Goal: Complete application form: Complete application form

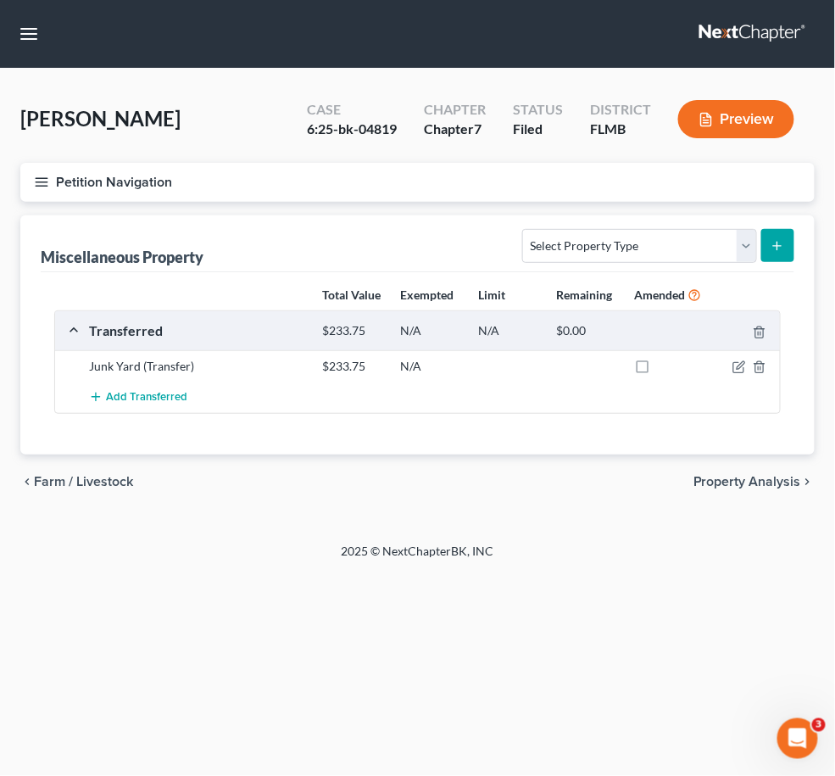
click at [727, 27] on link at bounding box center [753, 34] width 109 height 31
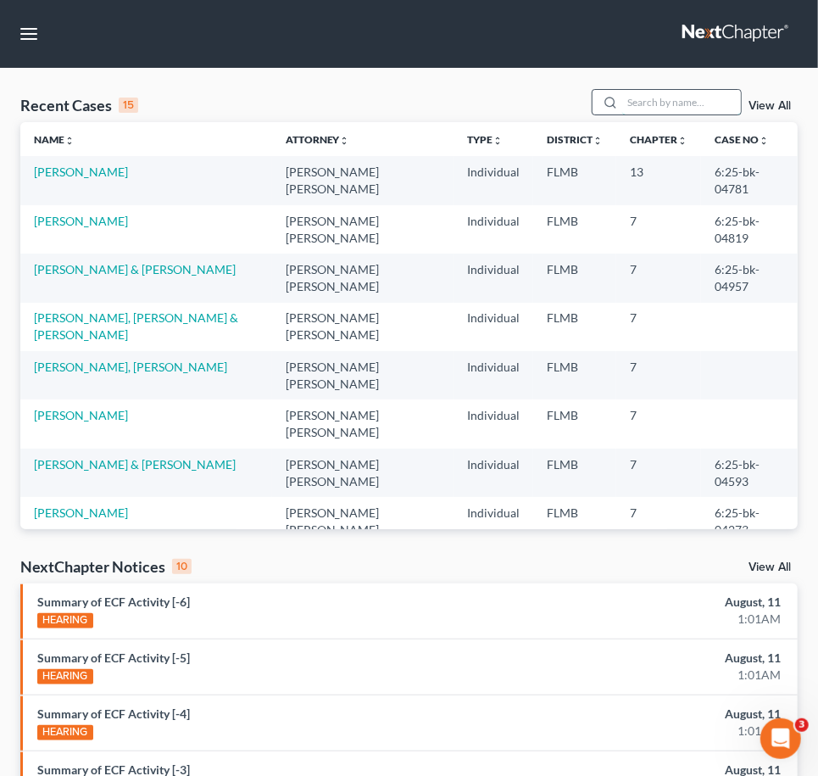
click at [627, 101] on input "search" at bounding box center [681, 102] width 119 height 25
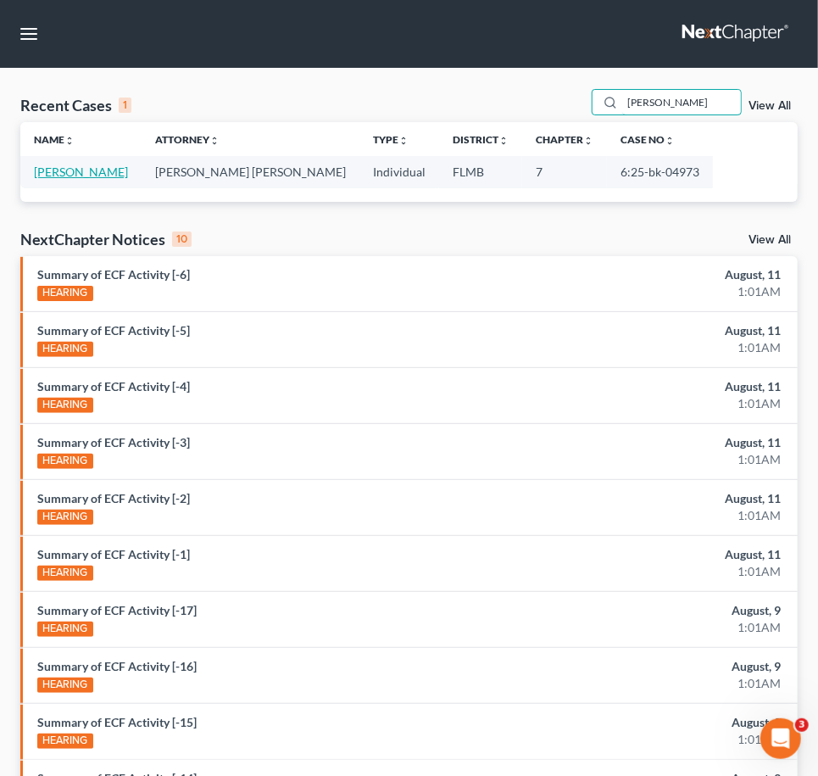
type input "vereen"
click at [53, 169] on link "Vereen, Latorya" at bounding box center [81, 171] width 94 height 14
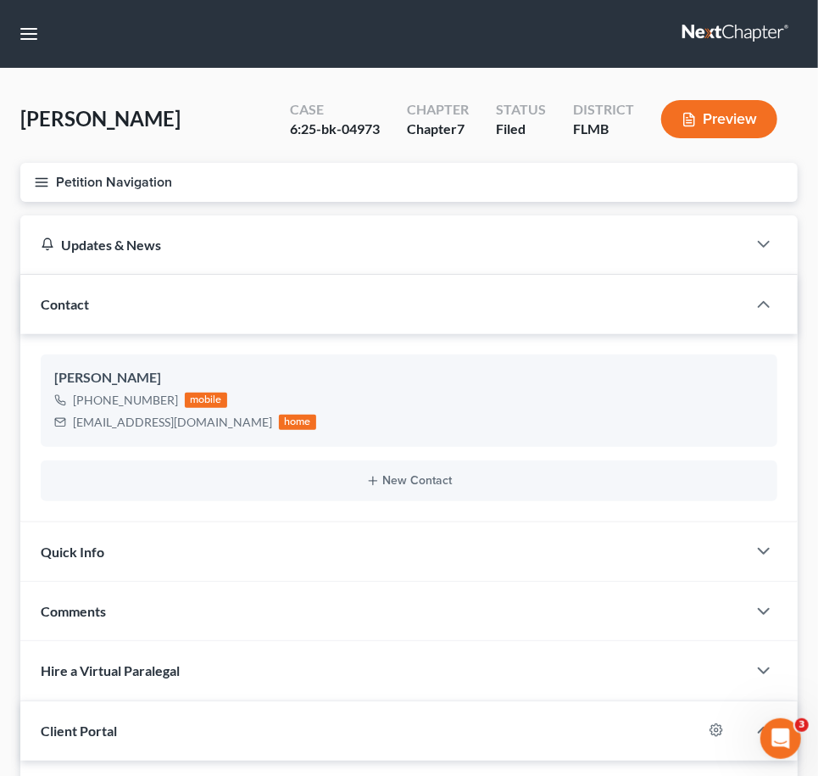
click at [37, 186] on icon "button" at bounding box center [41, 182] width 15 height 15
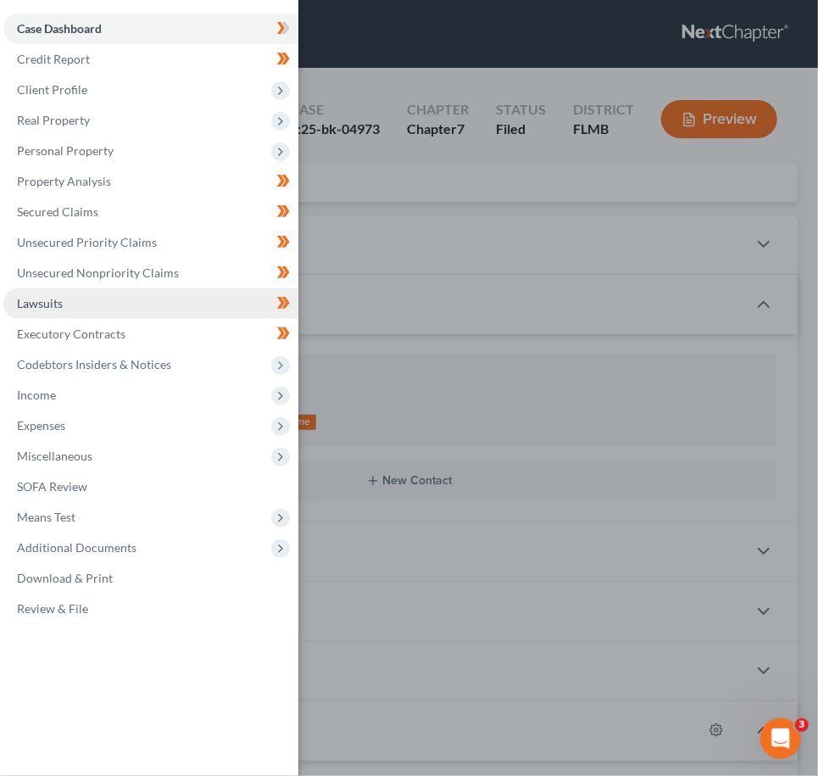
click at [39, 298] on span "Lawsuits" at bounding box center [40, 303] width 46 height 14
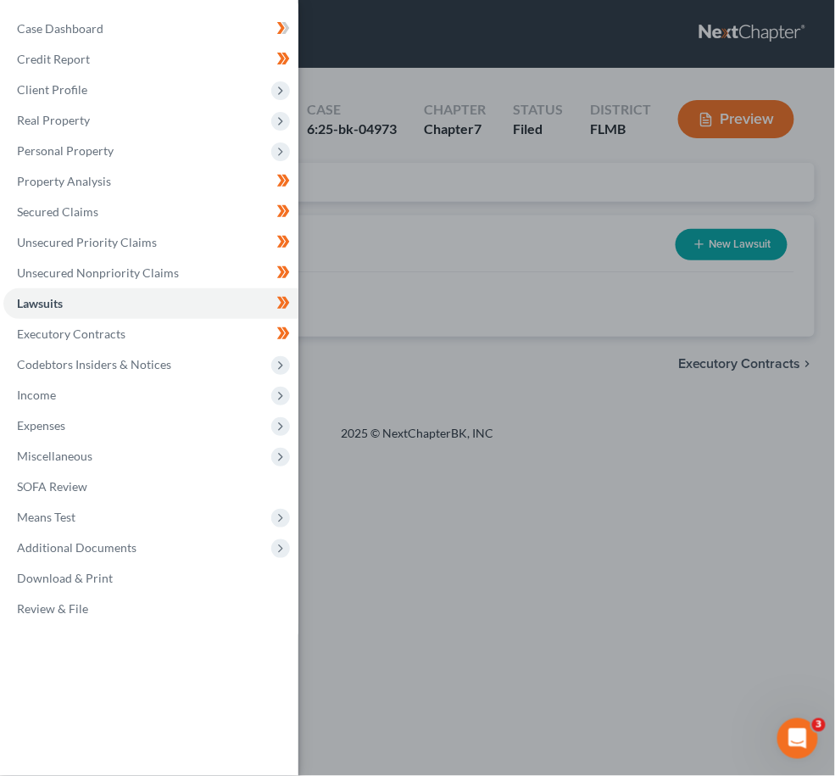
click at [579, 499] on div "Case Dashboard Payments Invoices Payments Payments Credit Report Client Profile" at bounding box center [417, 388] width 835 height 776
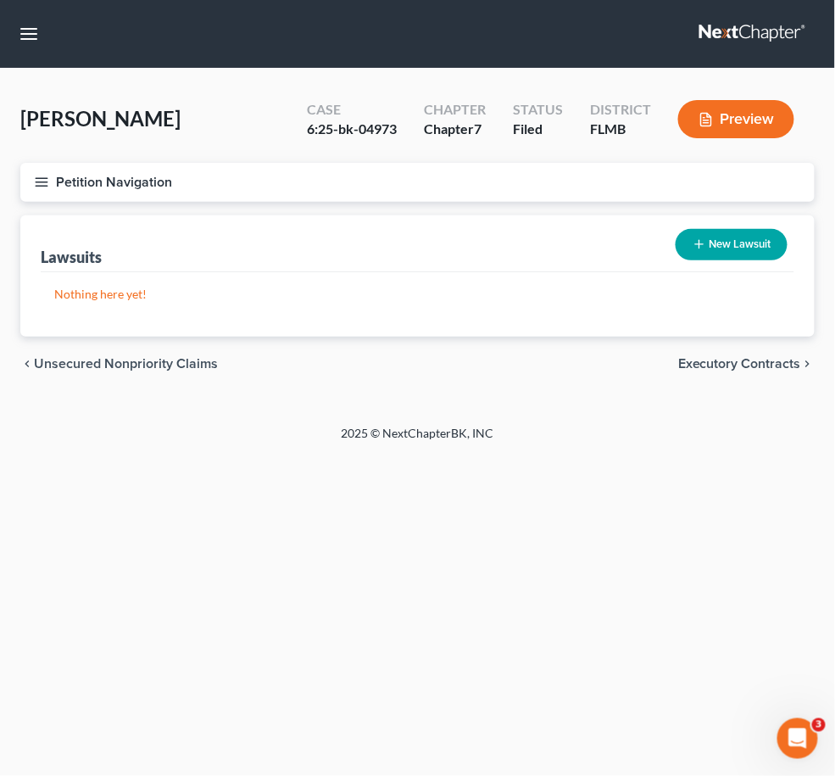
click at [20, 163] on button "Petition Navigation" at bounding box center [417, 182] width 794 height 39
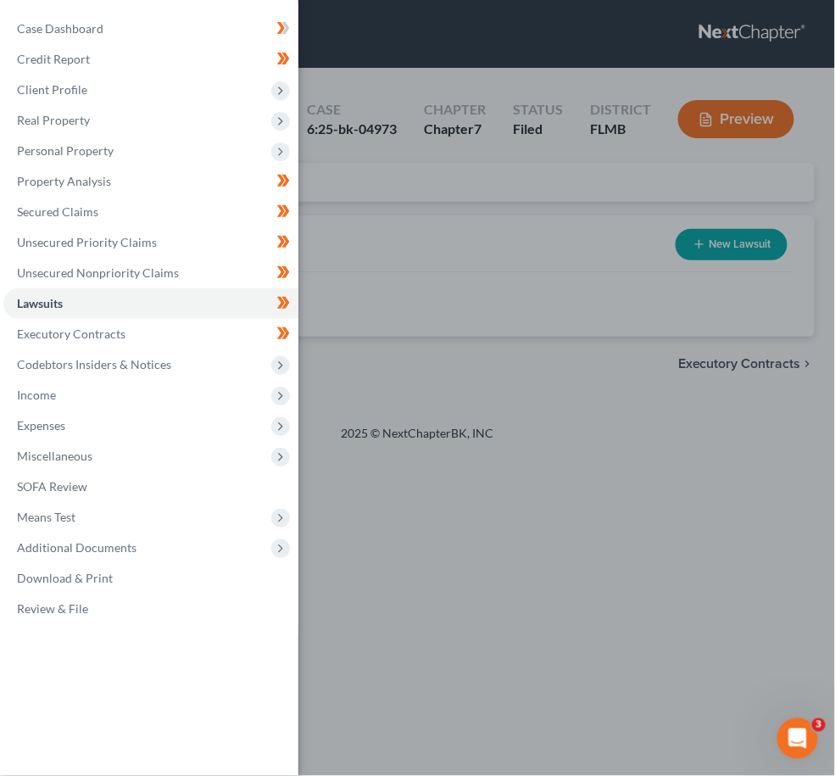
click at [381, 376] on div "Case Dashboard Payments Invoices Payments Payments Credit Report Client Profile" at bounding box center [417, 388] width 835 height 776
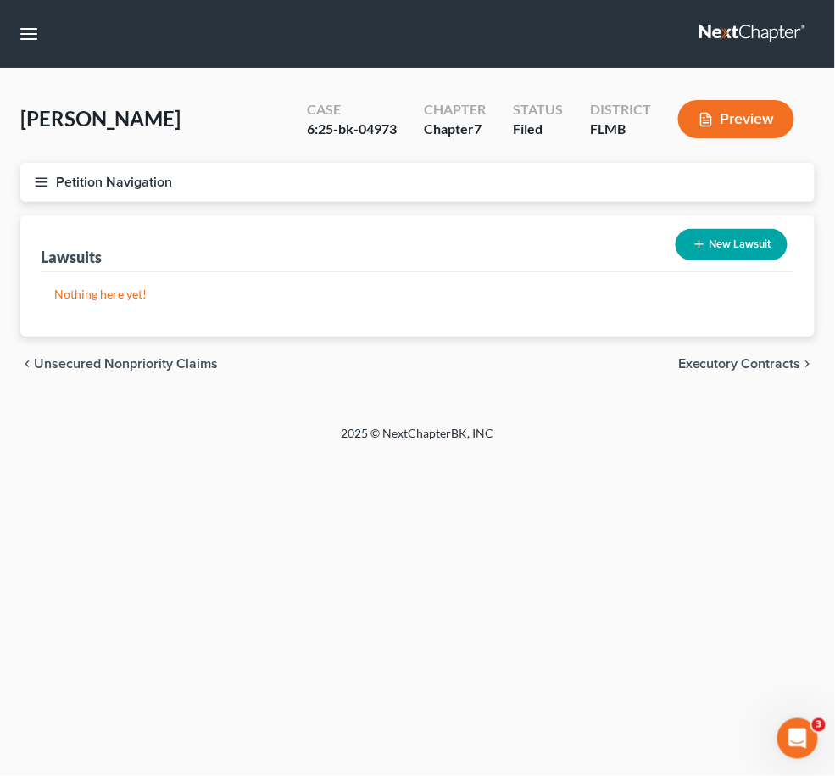
click at [49, 180] on button "Petition Navigation" at bounding box center [417, 182] width 794 height 39
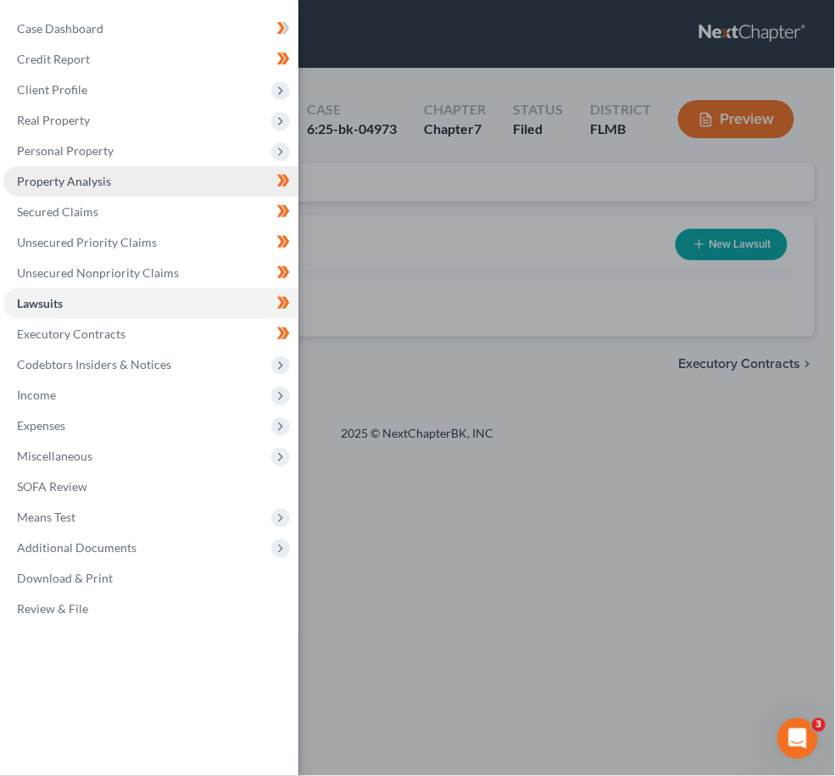
click at [50, 182] on span "Property Analysis" at bounding box center [64, 181] width 94 height 14
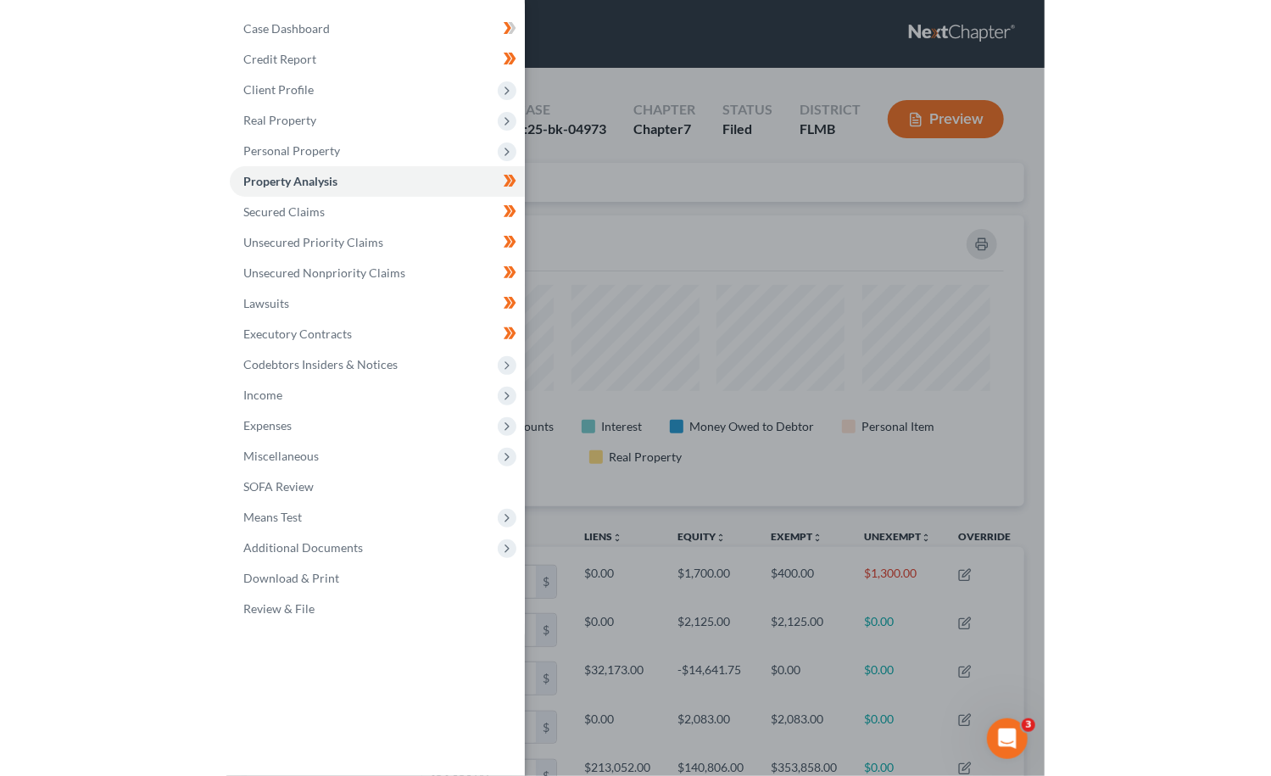
scroll to position [290, 777]
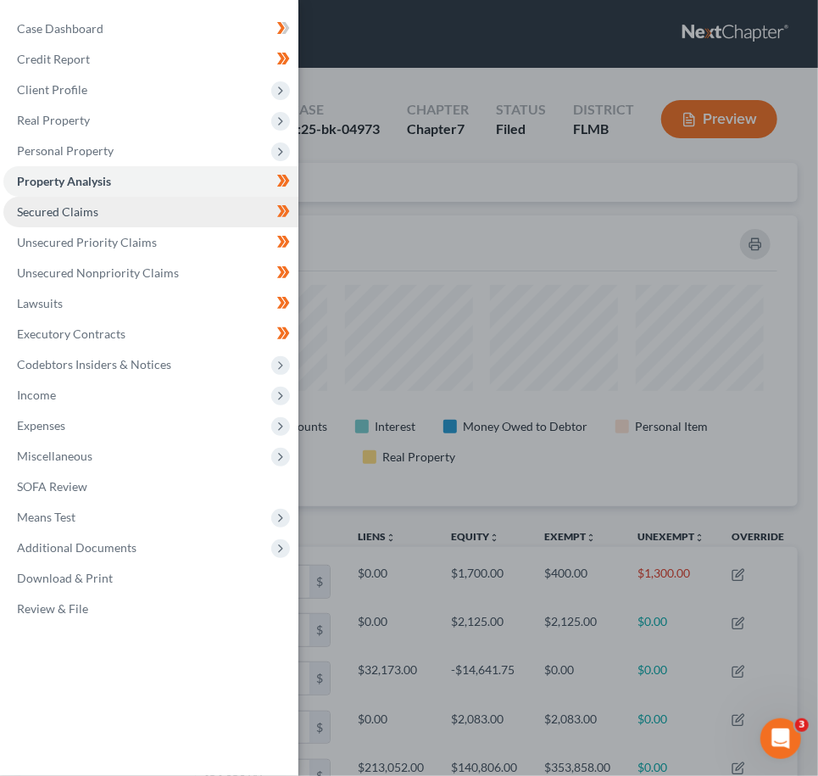
click at [55, 207] on span "Secured Claims" at bounding box center [57, 211] width 81 height 14
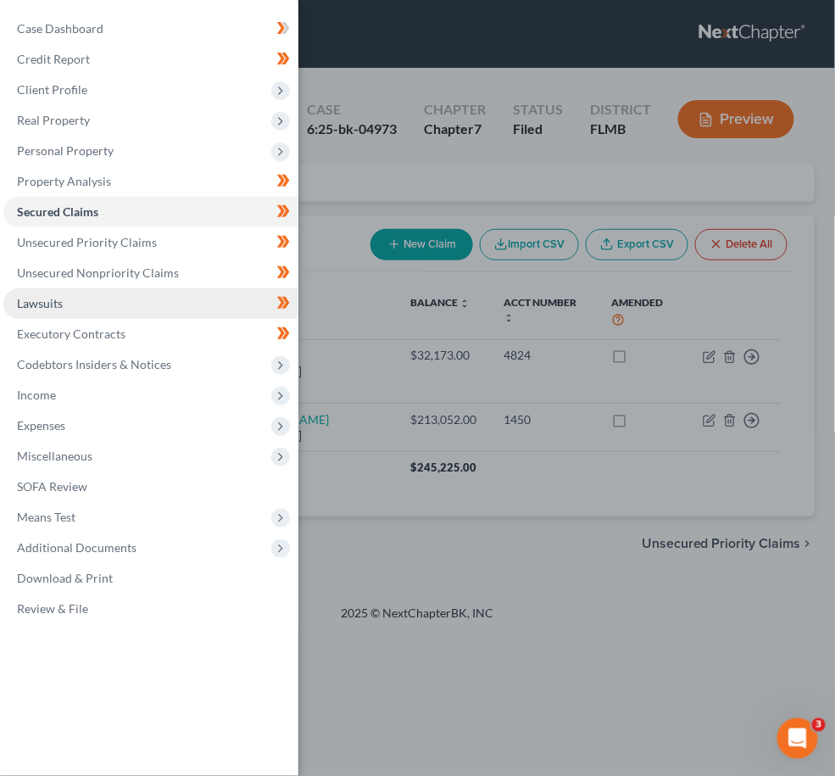
click at [53, 303] on span "Lawsuits" at bounding box center [40, 303] width 46 height 14
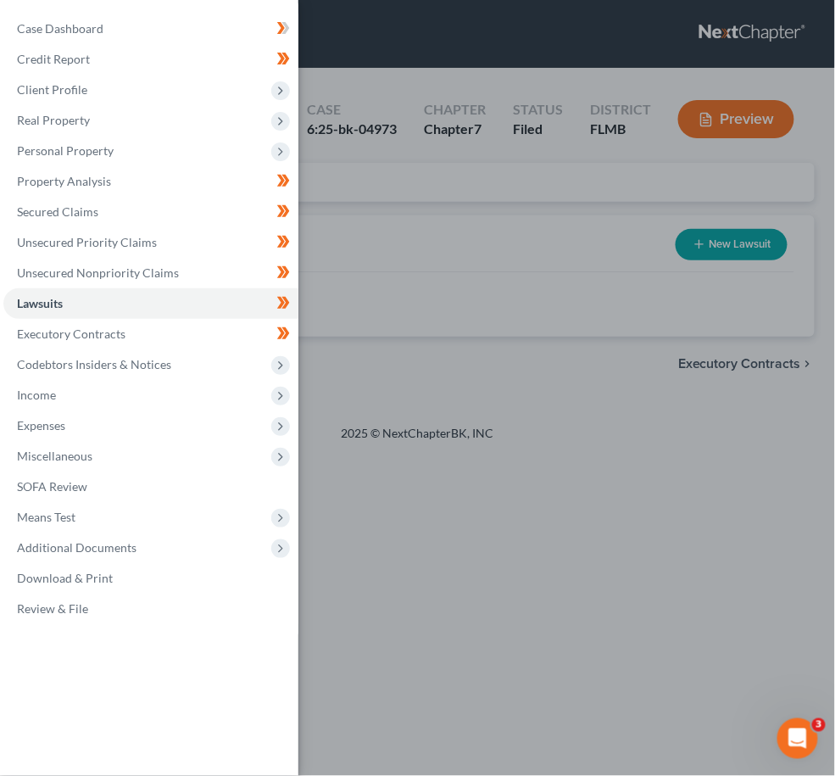
click at [415, 485] on div "Case Dashboard Payments Invoices Payments Payments Credit Report Client Profile" at bounding box center [417, 388] width 835 height 776
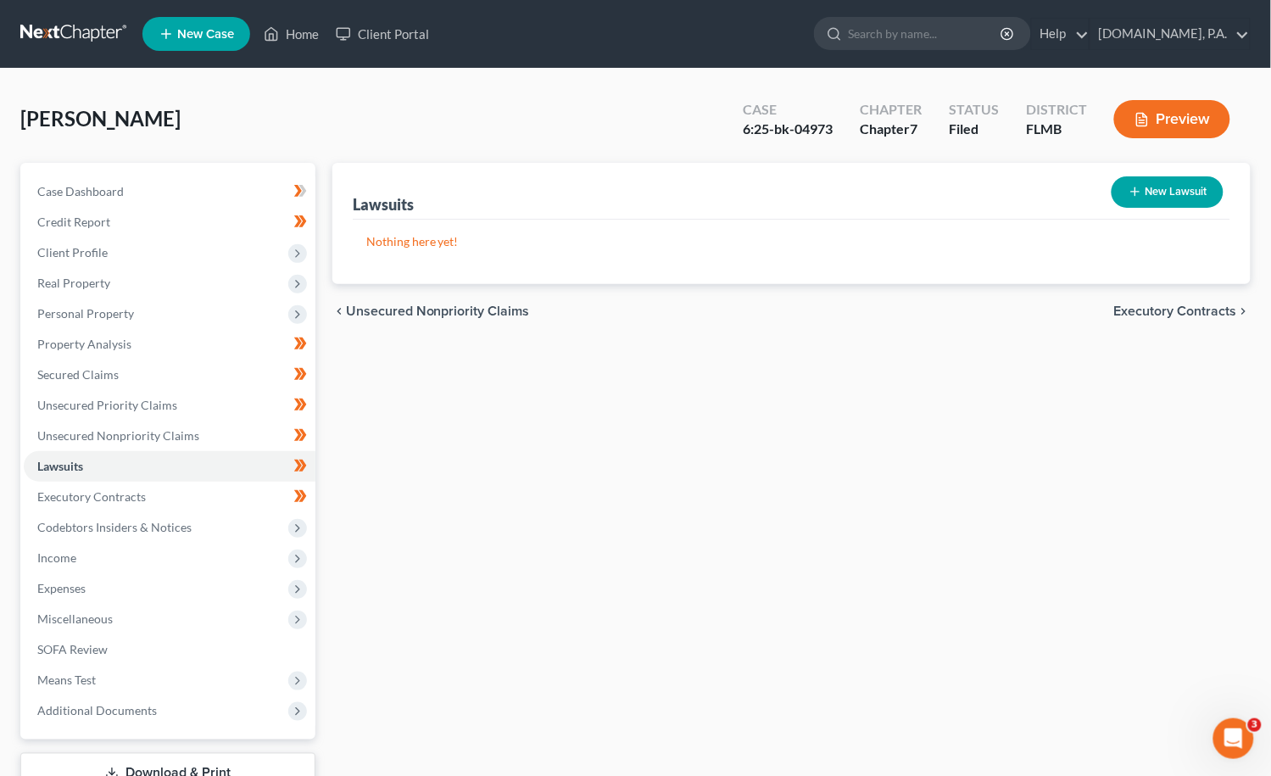
click at [71, 23] on link at bounding box center [74, 34] width 109 height 31
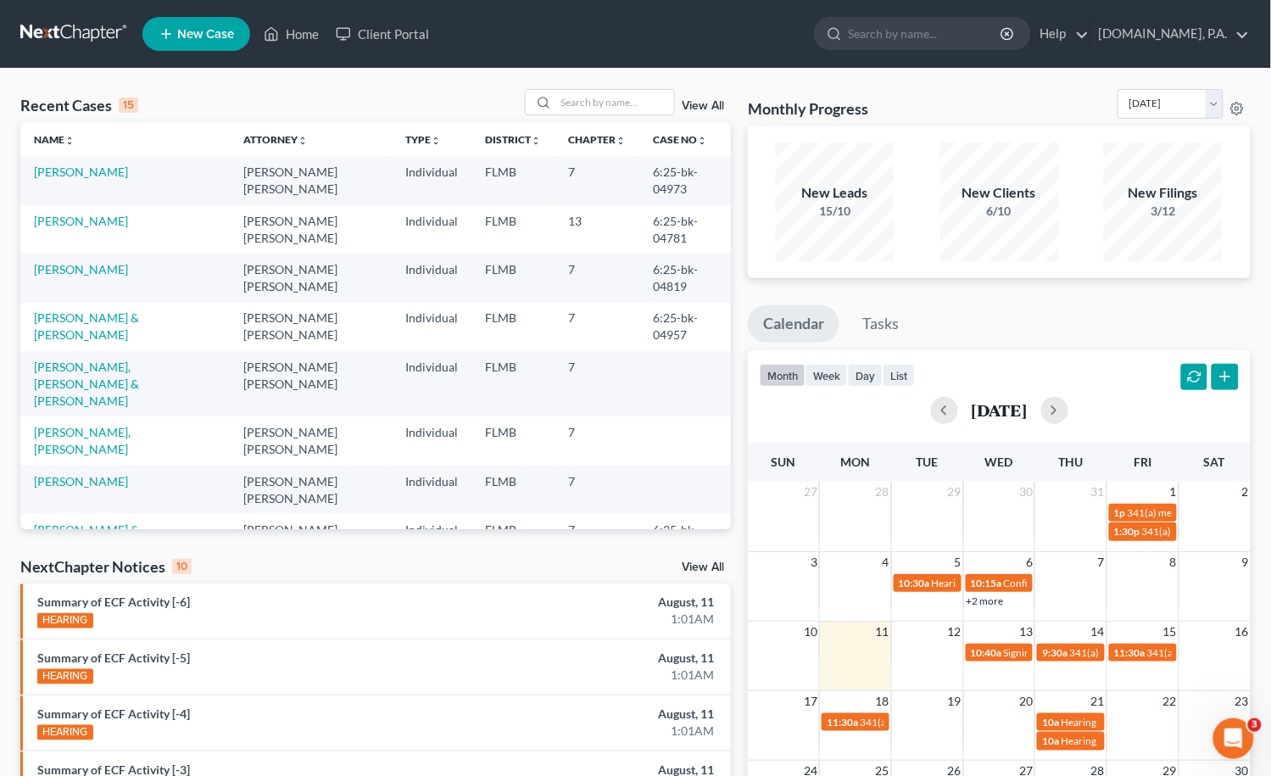
click at [699, 109] on link "View All" at bounding box center [703, 106] width 42 height 12
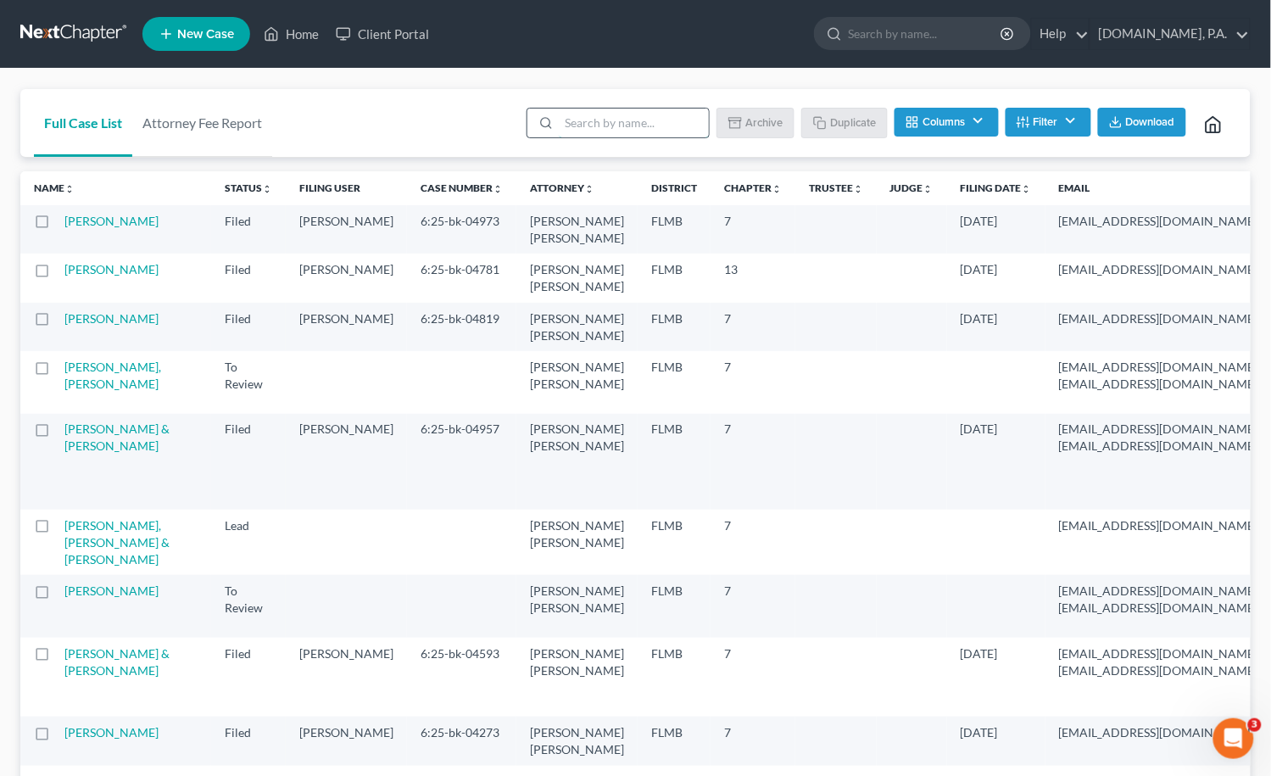
click at [585, 129] on input "search" at bounding box center [634, 123] width 150 height 29
type input "sample"
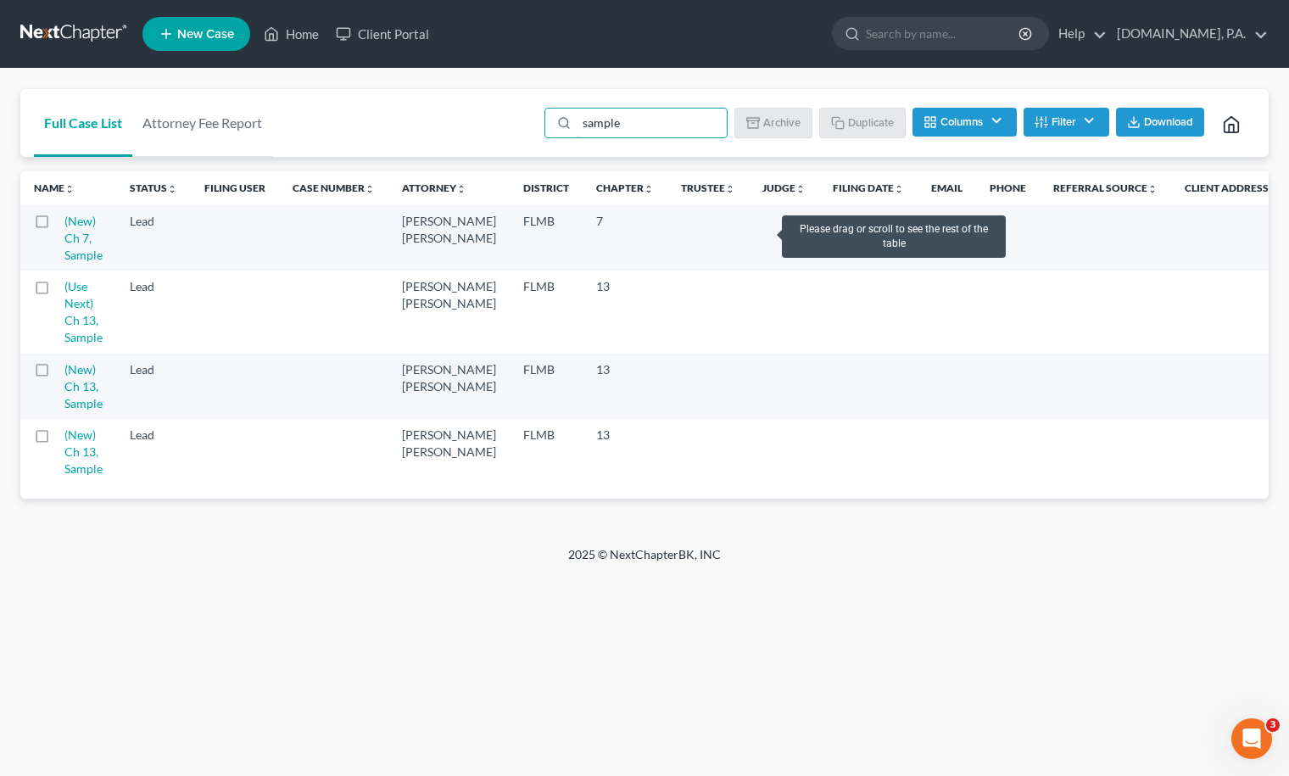
click at [58, 226] on label at bounding box center [58, 226] width 0 height 0
click at [64, 221] on input "checkbox" at bounding box center [69, 218] width 11 height 11
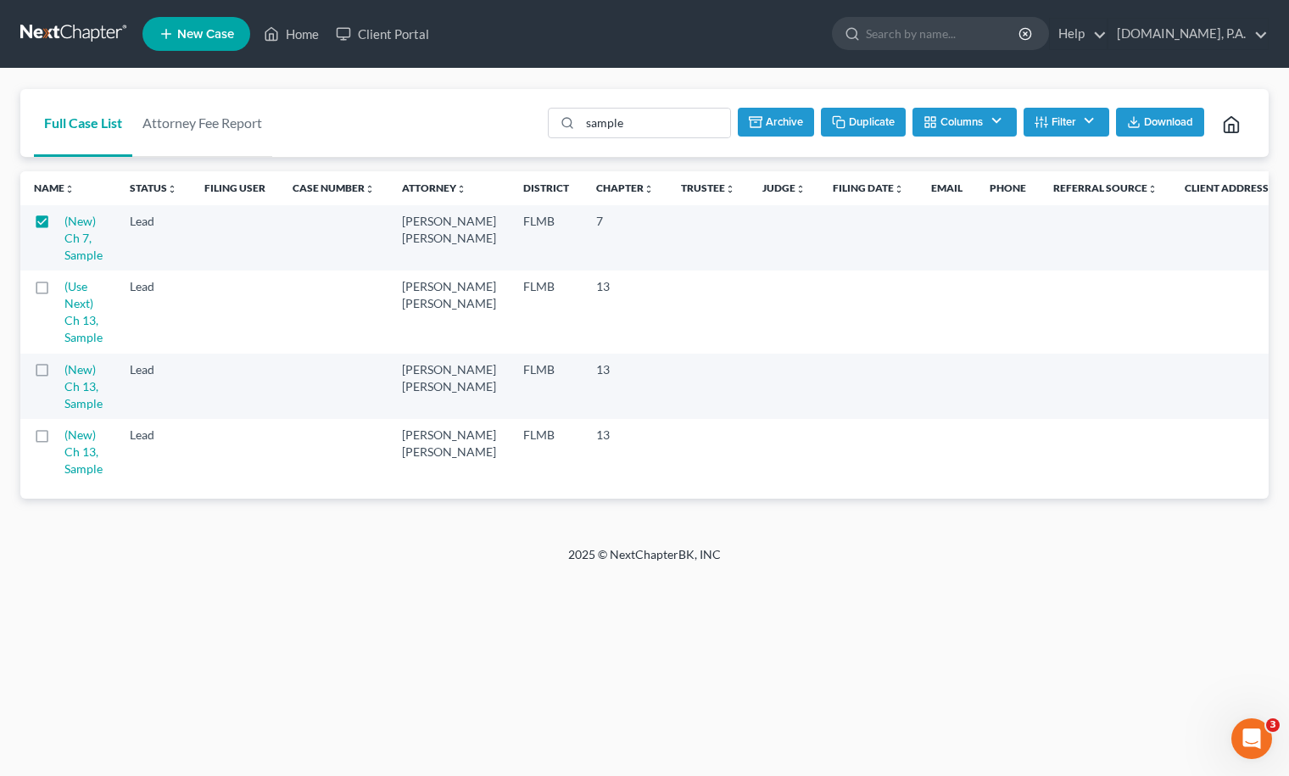
click at [851, 116] on button "Duplicate" at bounding box center [863, 122] width 85 height 29
checkbox input "false"
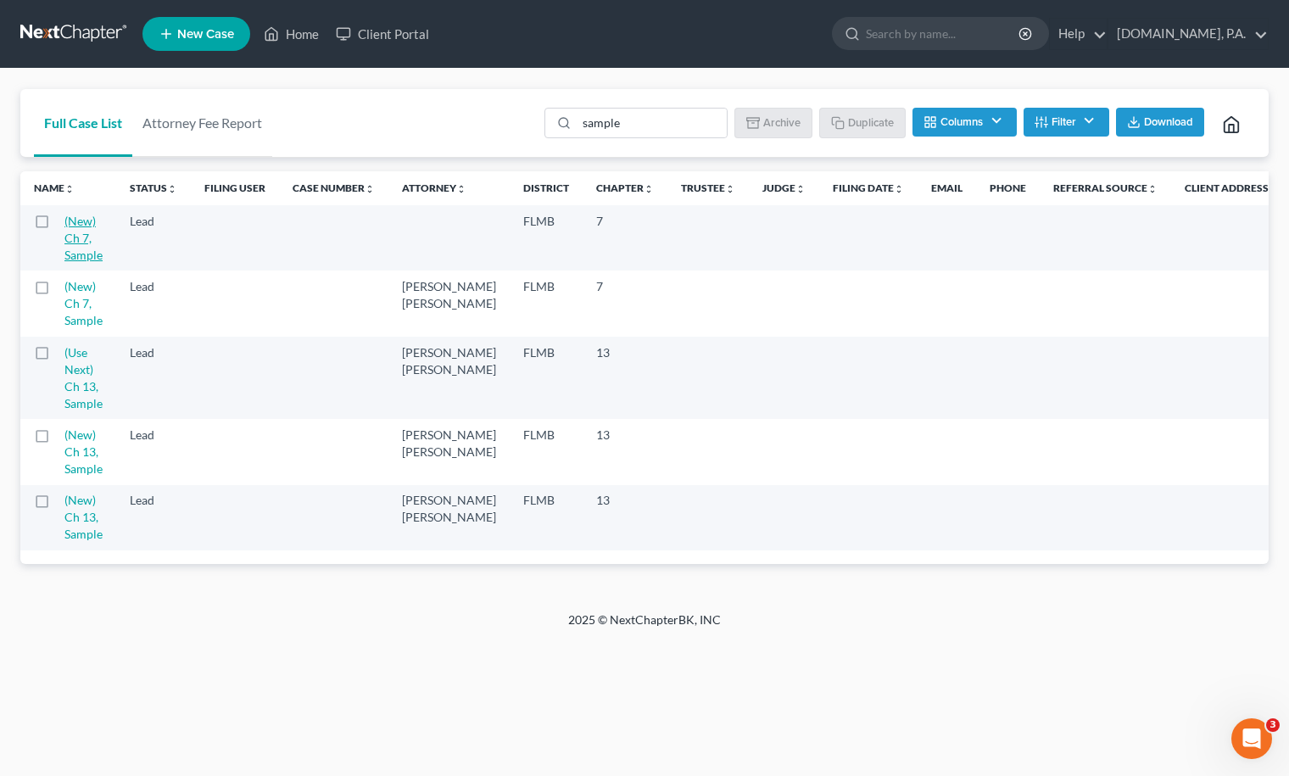
click at [79, 215] on link "(New) Ch 7, Sample" at bounding box center [83, 238] width 38 height 48
select select "4"
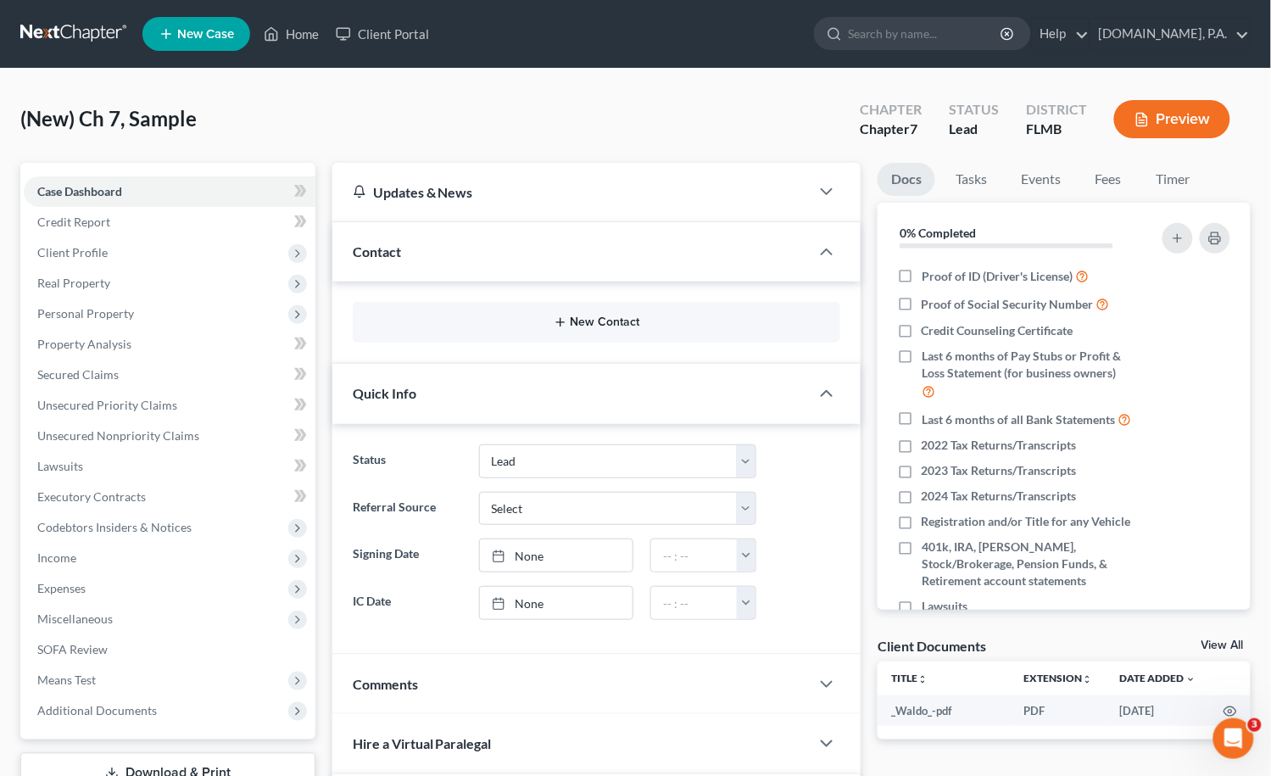
click at [600, 317] on button "New Contact" at bounding box center [596, 322] width 461 height 14
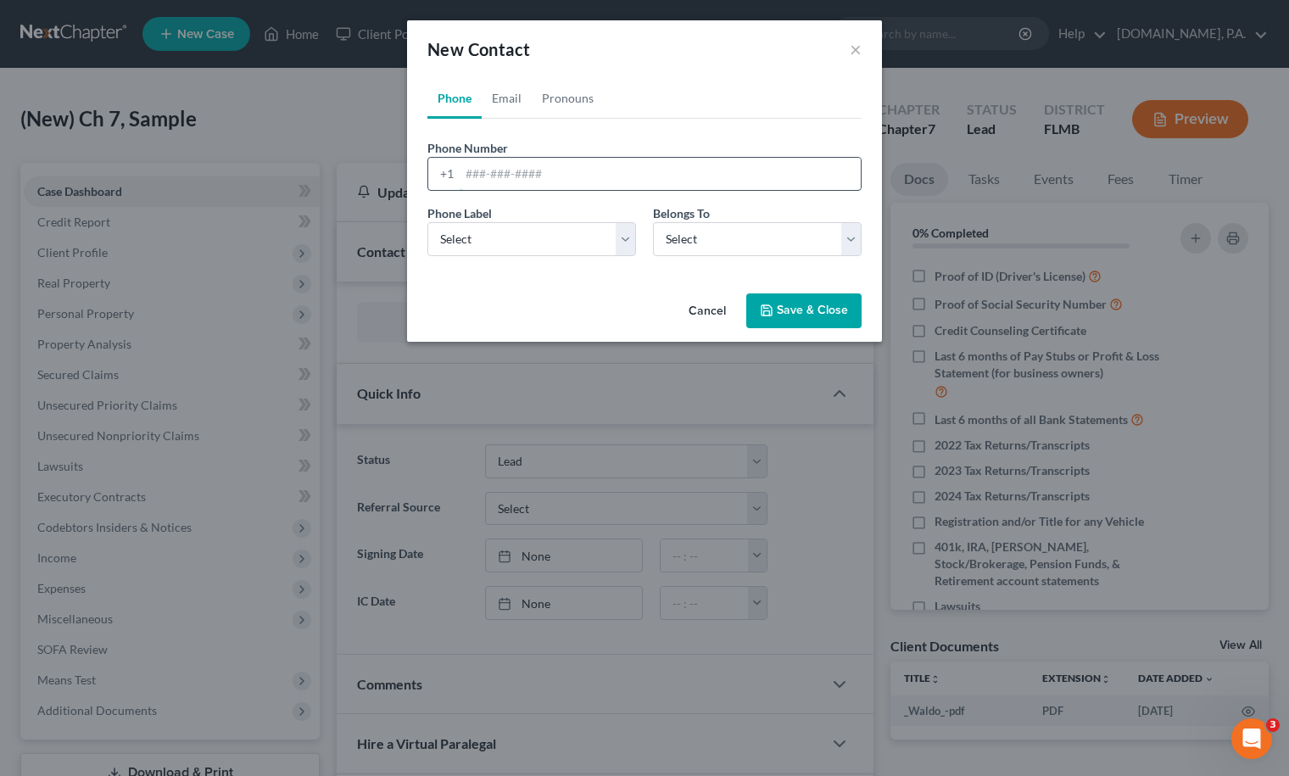
click at [471, 172] on input "tel" at bounding box center [660, 174] width 401 height 32
paste input "407-367-9357"
type input "407-367-9357"
click at [621, 235] on select "Select Mobile Home Work Other" at bounding box center [531, 239] width 209 height 34
select select "0"
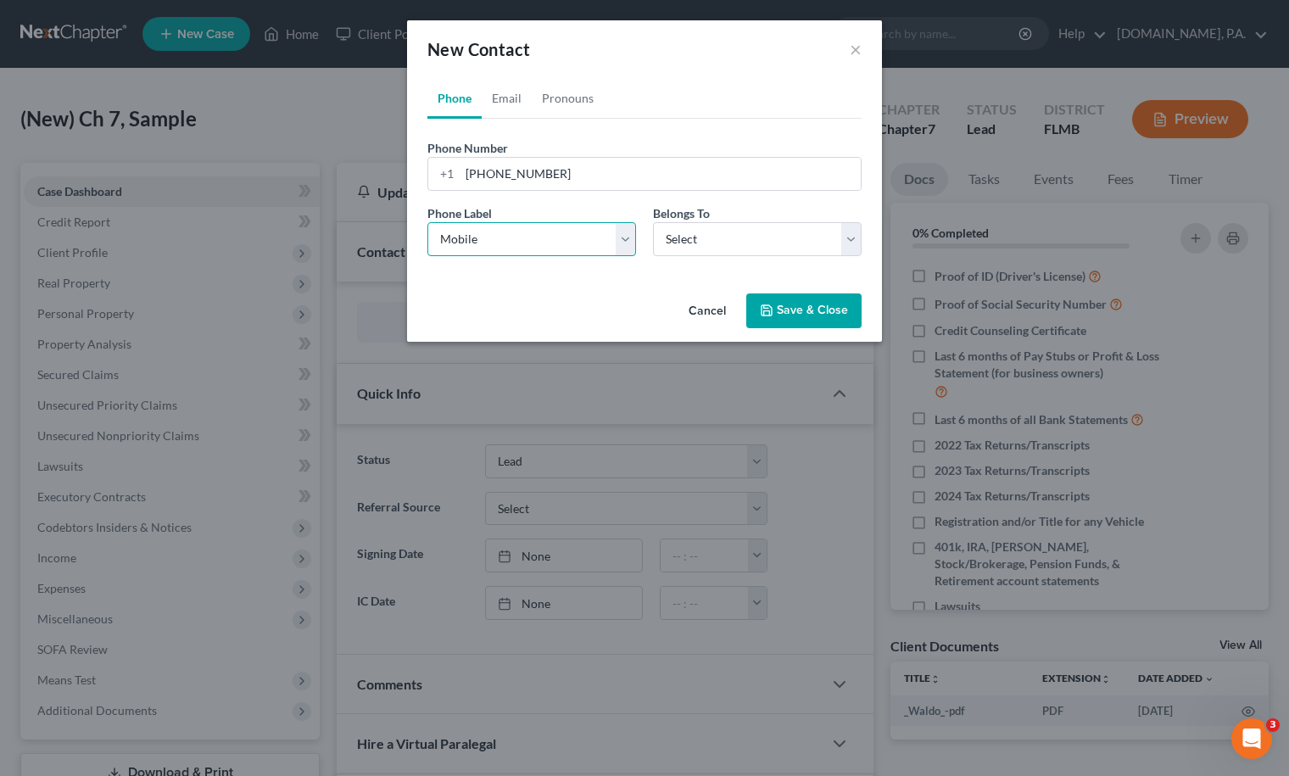
click at [427, 222] on select "Select Mobile Home Work Other" at bounding box center [531, 239] width 209 height 34
click at [850, 231] on select "Select Client Other" at bounding box center [757, 239] width 209 height 34
select select "0"
click at [653, 222] on select "Select Client Other" at bounding box center [757, 239] width 209 height 34
click at [502, 100] on link "Email" at bounding box center [507, 98] width 50 height 41
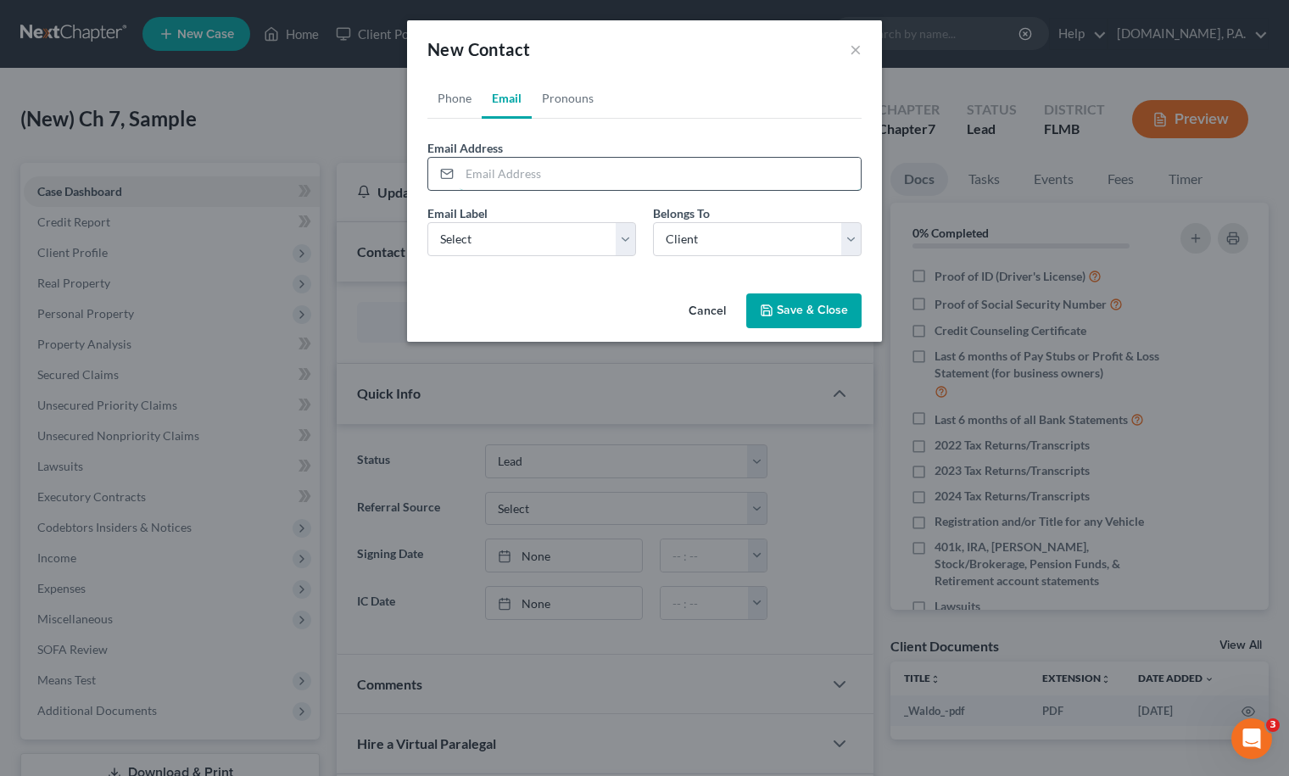
click at [475, 177] on input "email" at bounding box center [660, 174] width 401 height 32
paste input "Rogersoffl@aol.com"
type input "Rogersoffl@aol.com"
click at [619, 238] on select "Select Home Work Other" at bounding box center [531, 239] width 209 height 34
select select "0"
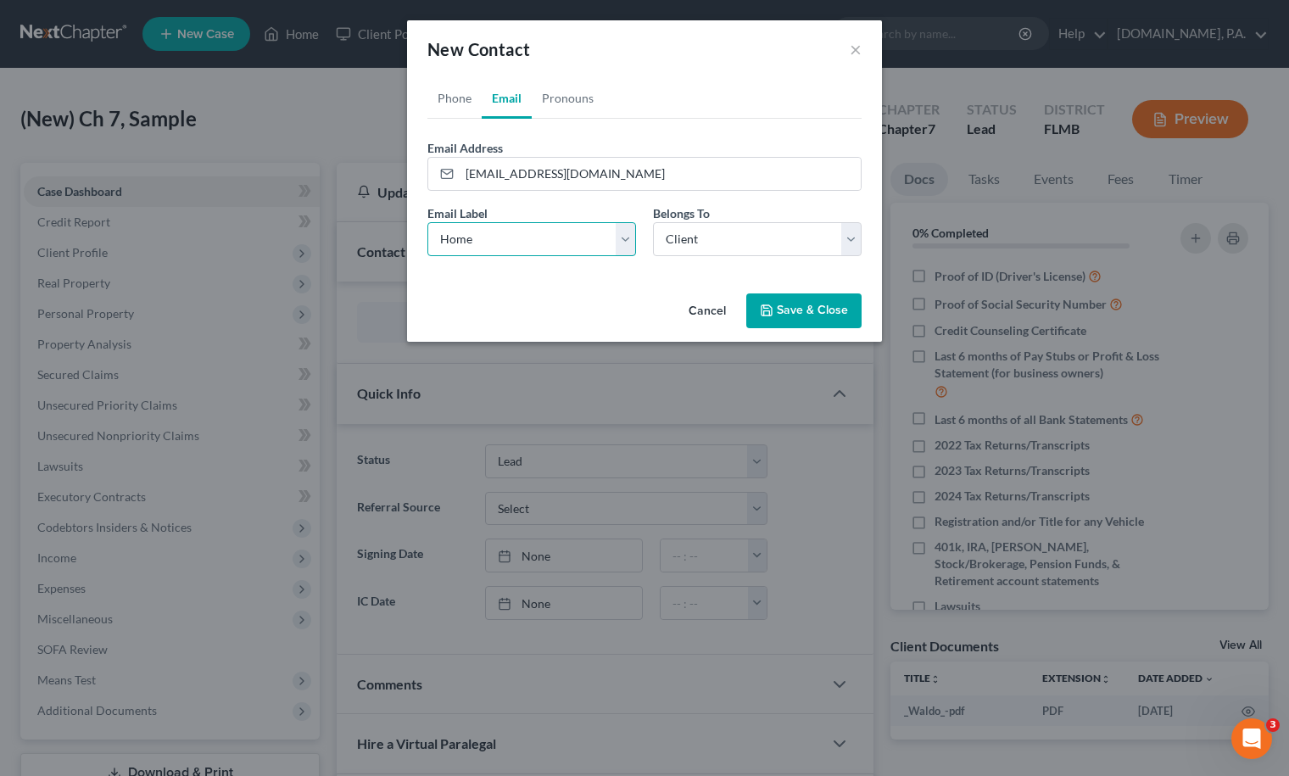
click at [427, 222] on select "Select Home Work Other" at bounding box center [531, 239] width 209 height 34
click at [571, 89] on link "Pronouns" at bounding box center [568, 98] width 72 height 41
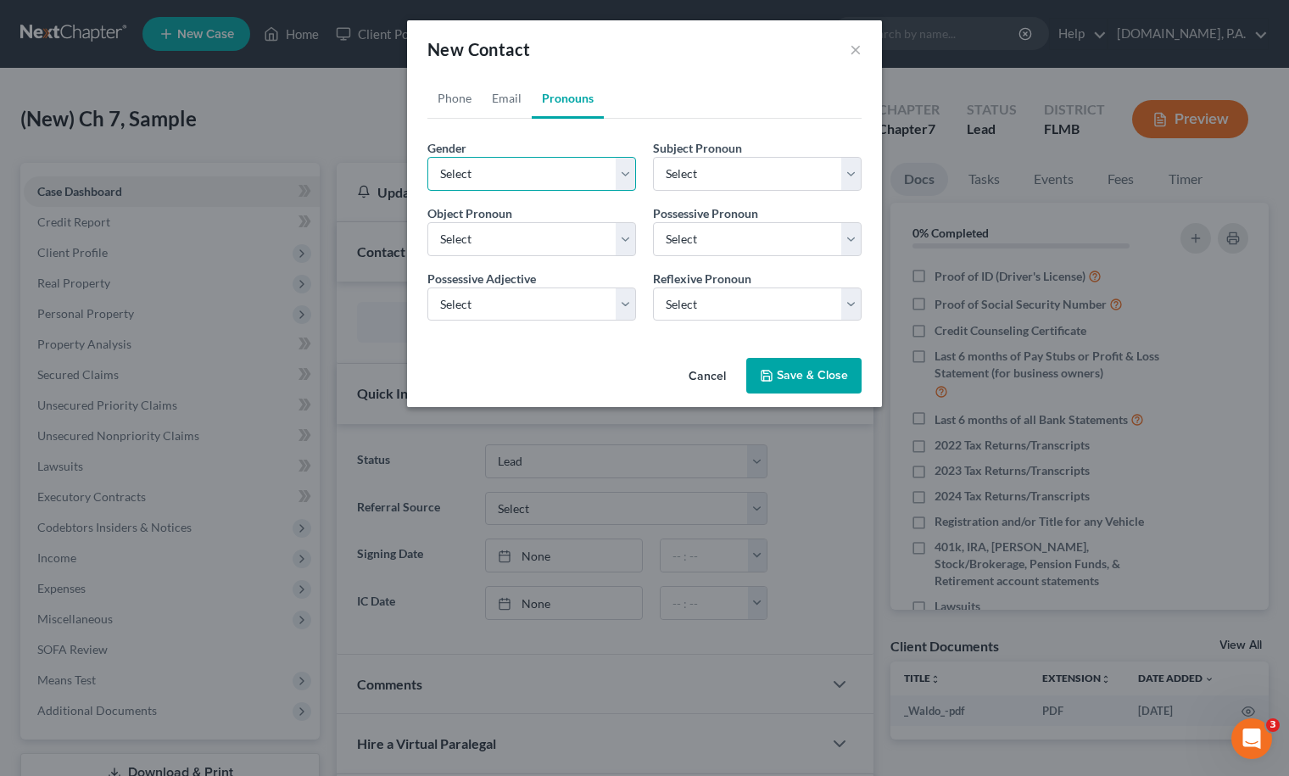
click at [627, 173] on select "Select Male Female Non Binary More Than One Person" at bounding box center [531, 174] width 209 height 34
select select "0"
click at [427, 157] on select "Select Male Female Non Binary More Than One Person" at bounding box center [531, 174] width 209 height 34
select select "0"
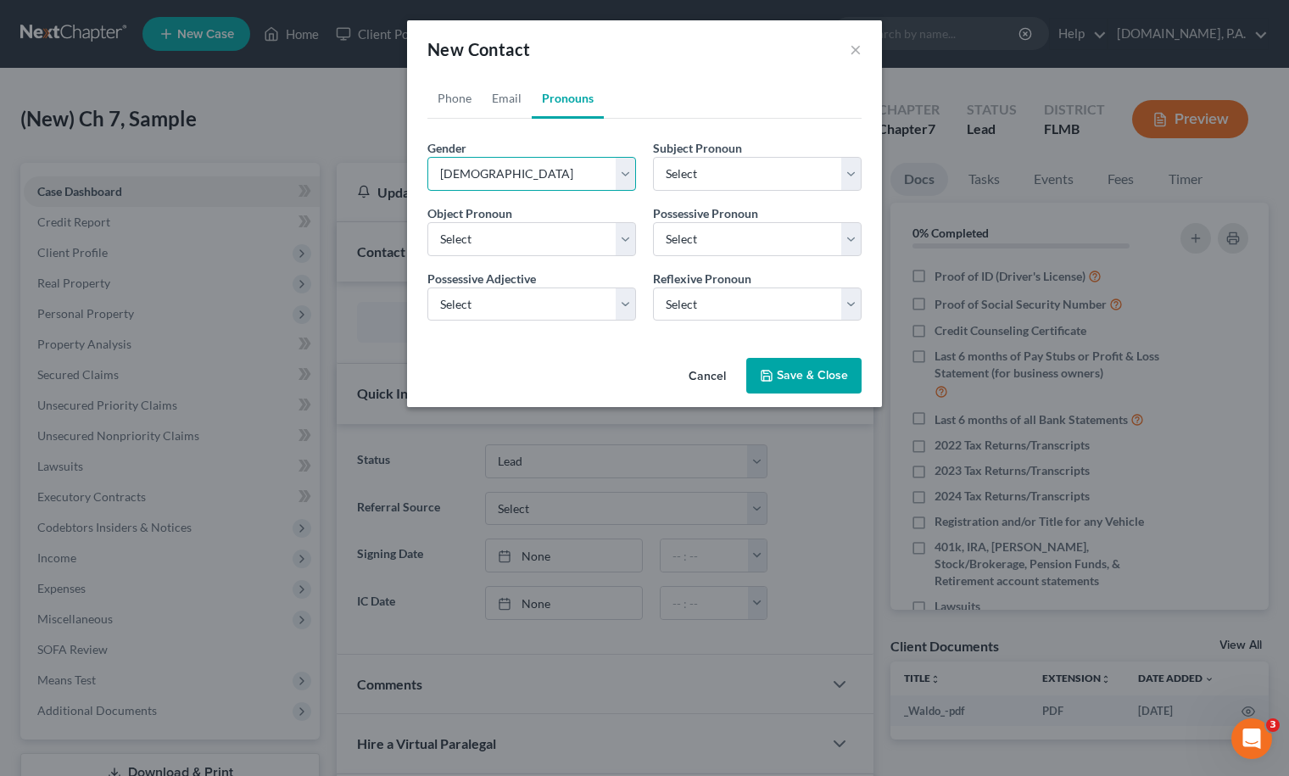
select select "0"
click at [798, 377] on button "Save & Close" at bounding box center [803, 376] width 115 height 36
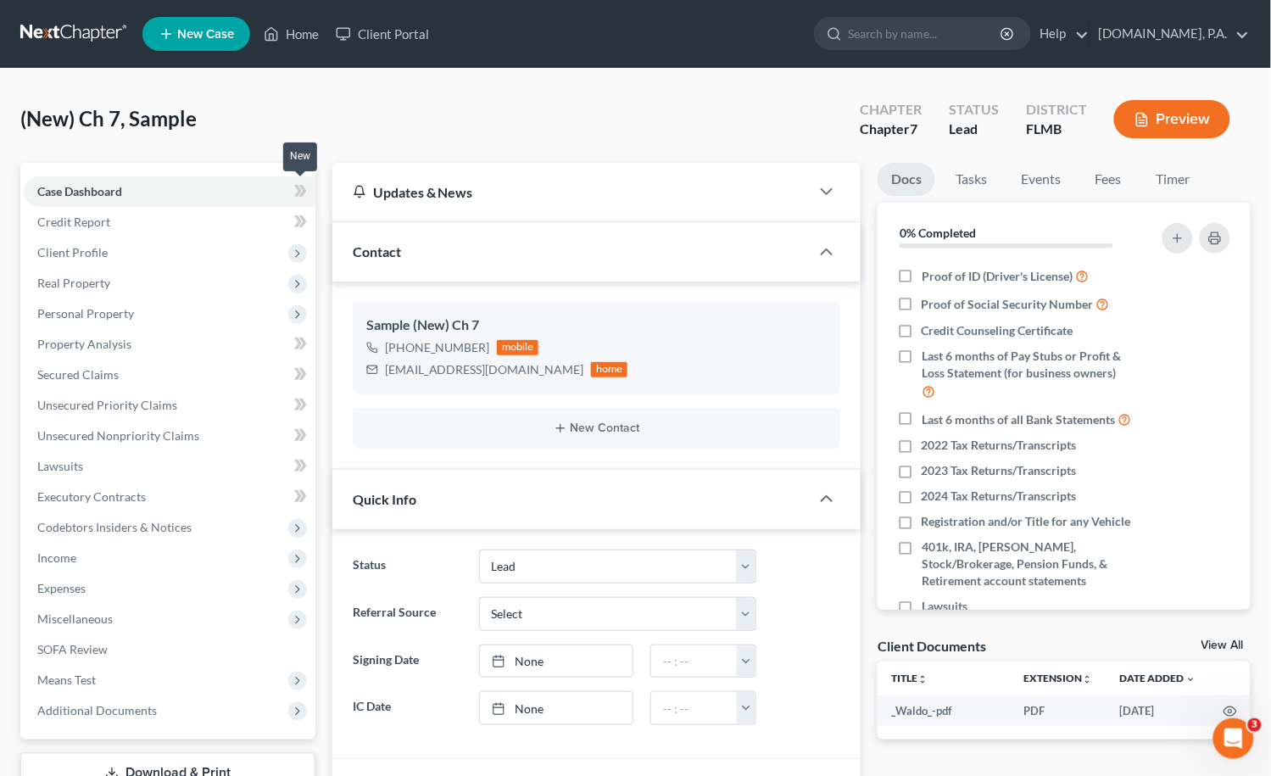
click at [302, 194] on icon at bounding box center [302, 191] width 8 height 12
click at [75, 250] on span "Client Profile" at bounding box center [72, 252] width 70 height 14
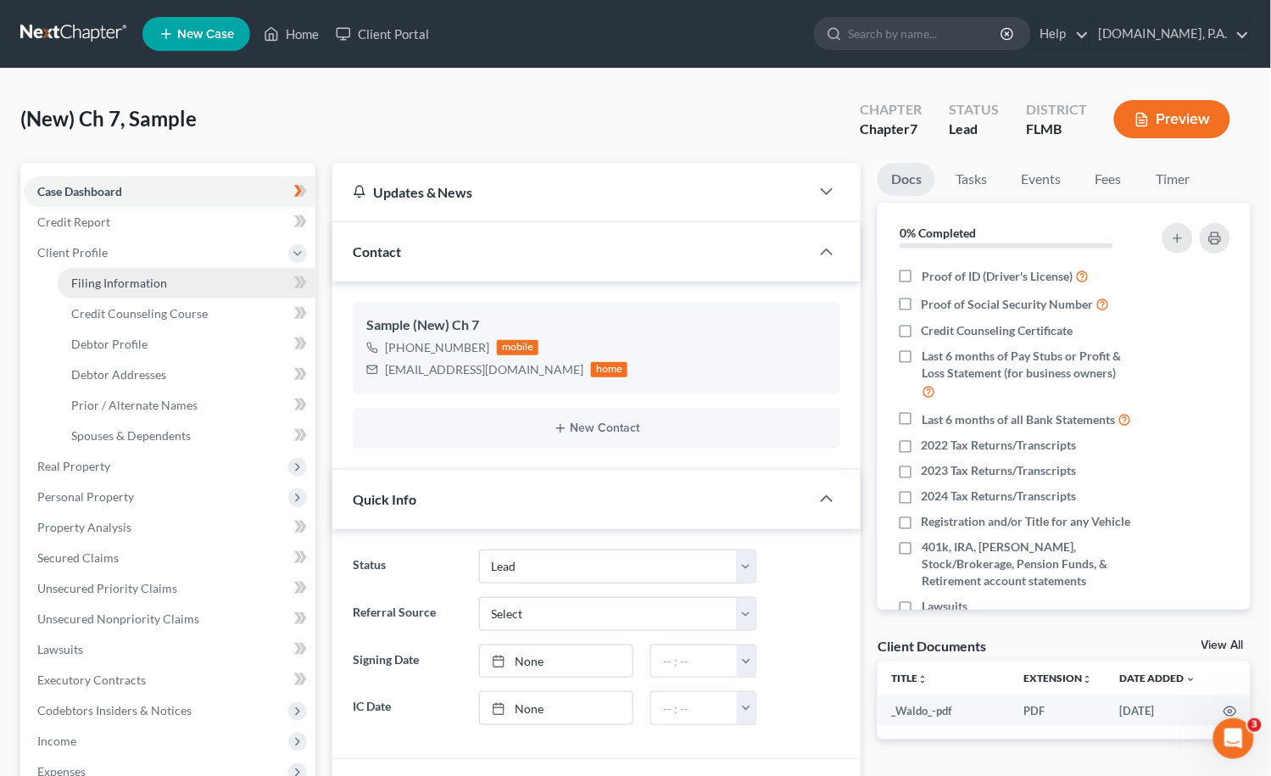
click at [96, 280] on span "Filing Information" at bounding box center [119, 283] width 96 height 14
select select "1"
select select "0"
select select "15"
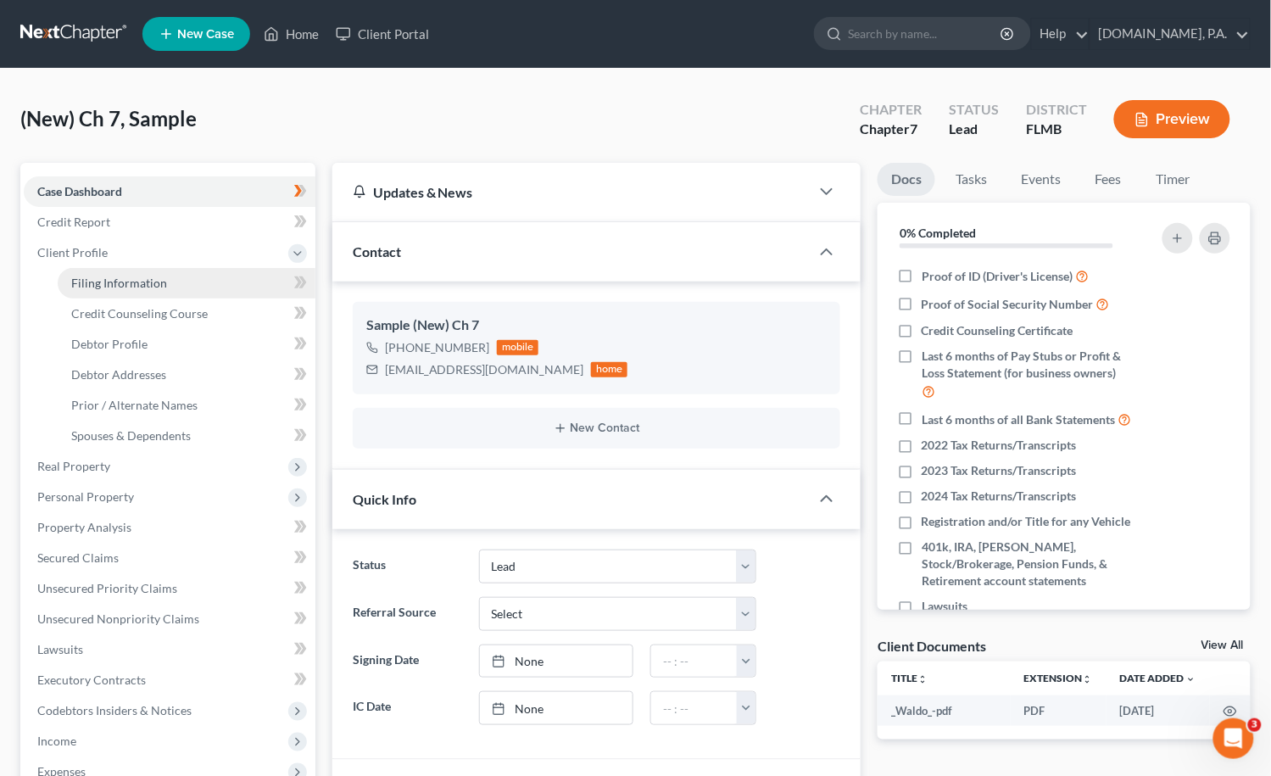
select select "0"
select select "9"
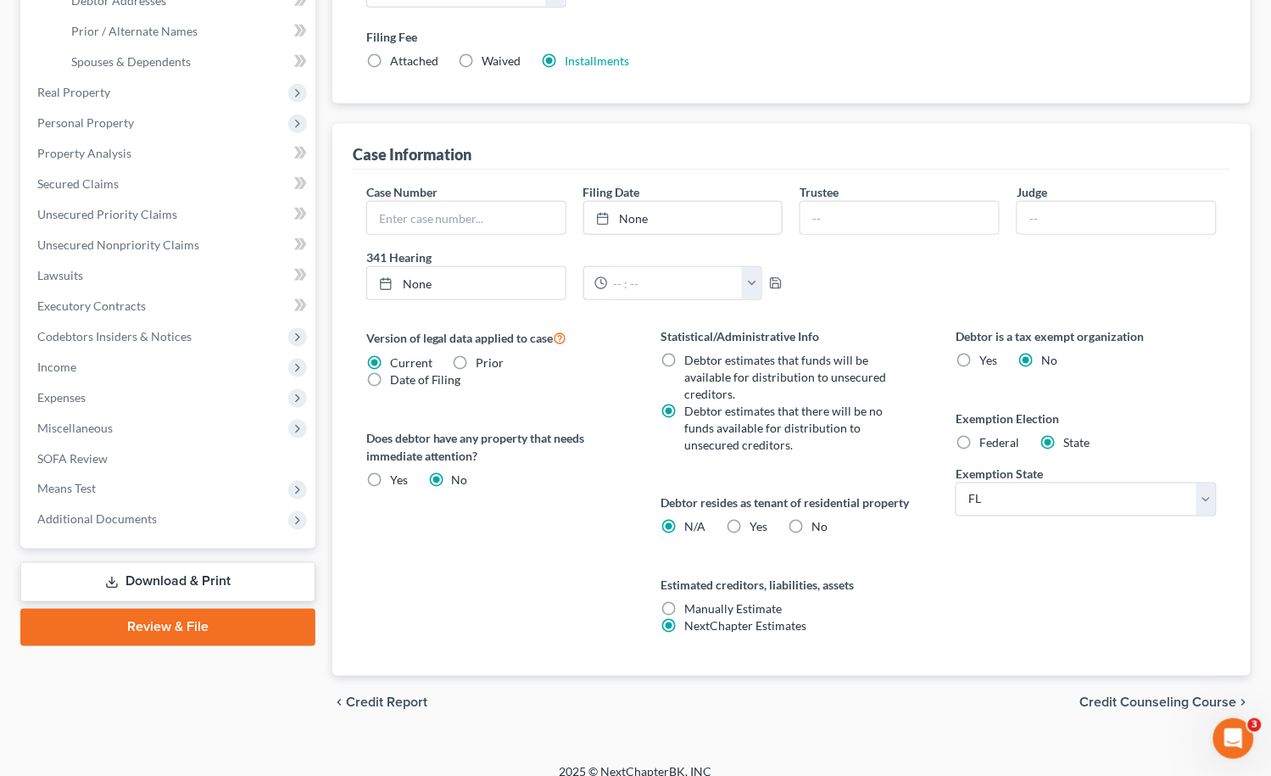
scroll to position [392, 0]
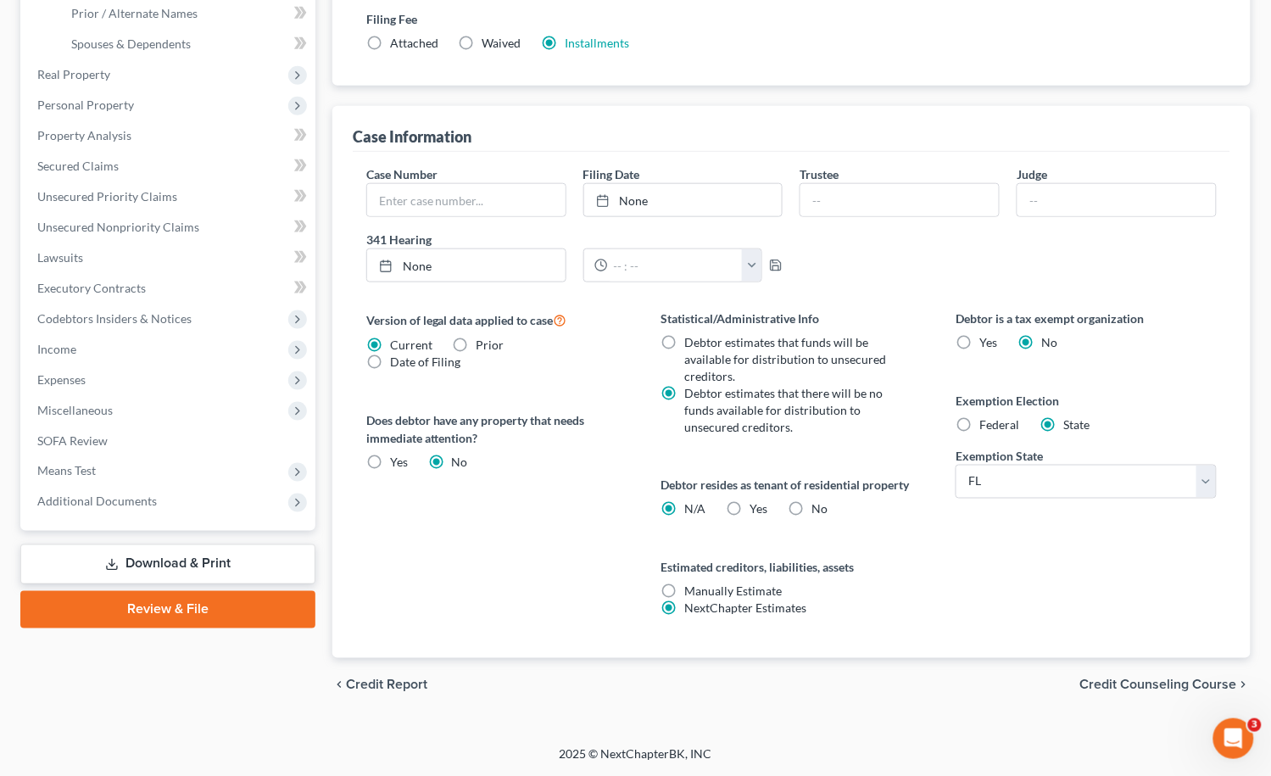
click at [812, 505] on label "No" at bounding box center [820, 509] width 16 height 17
click at [819, 505] on input "No" at bounding box center [824, 506] width 11 height 11
radio input "true"
radio input "false"
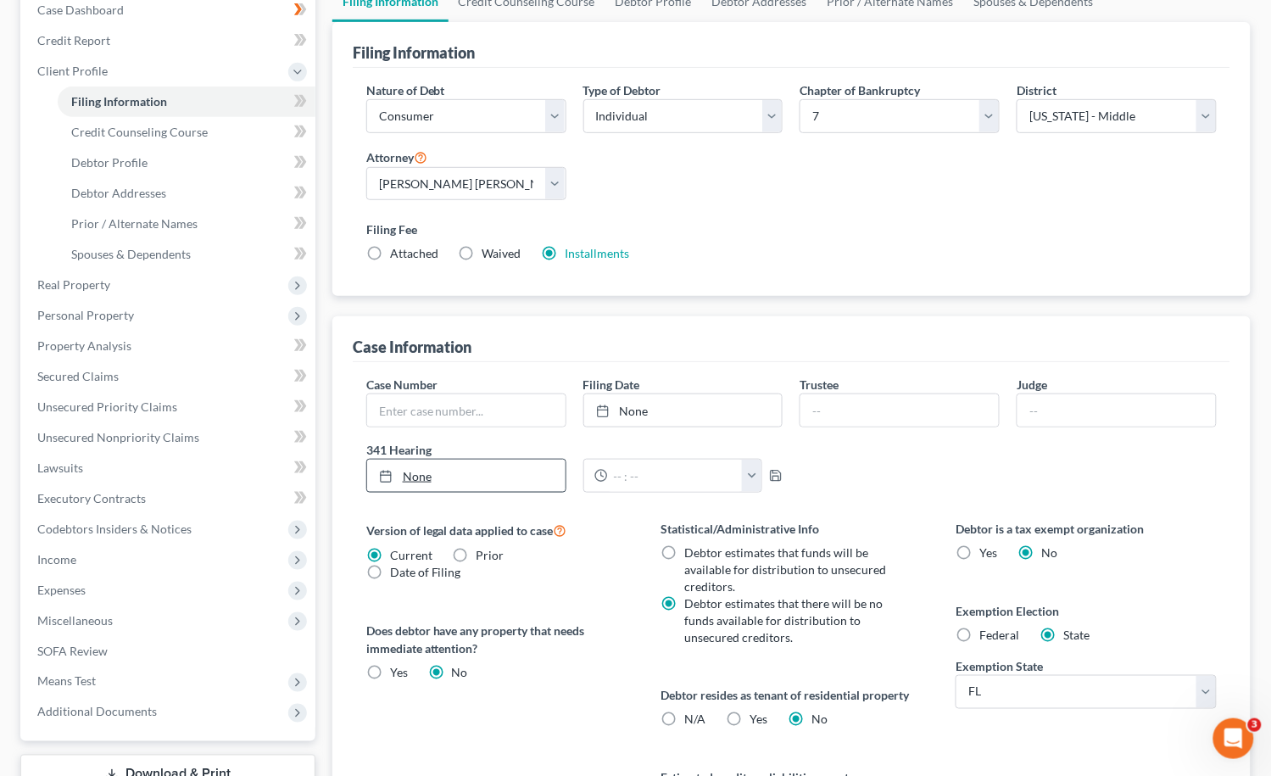
scroll to position [0, 0]
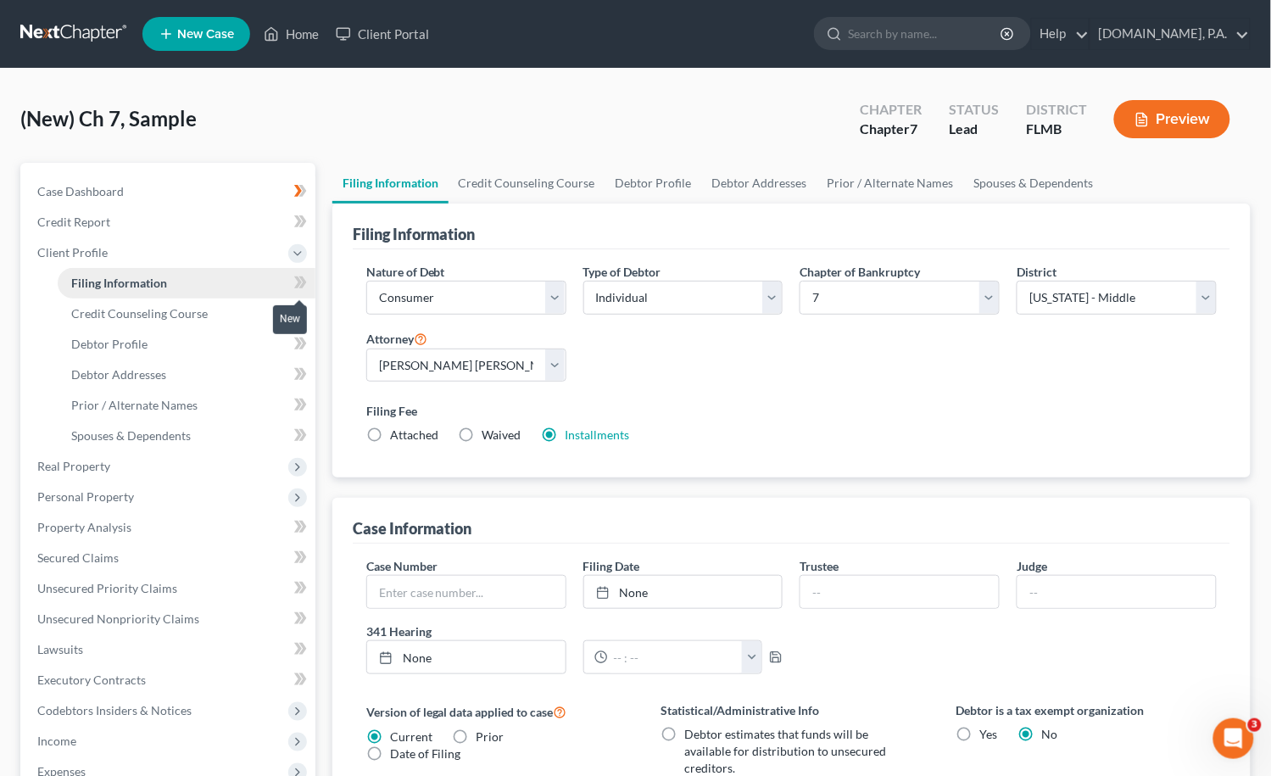
drag, startPoint x: 299, startPoint y: 277, endPoint x: 255, endPoint y: 283, distance: 44.5
click at [299, 276] on icon at bounding box center [300, 282] width 13 height 21
click at [100, 339] on span "Debtor Profile" at bounding box center [109, 344] width 76 height 14
select select "0"
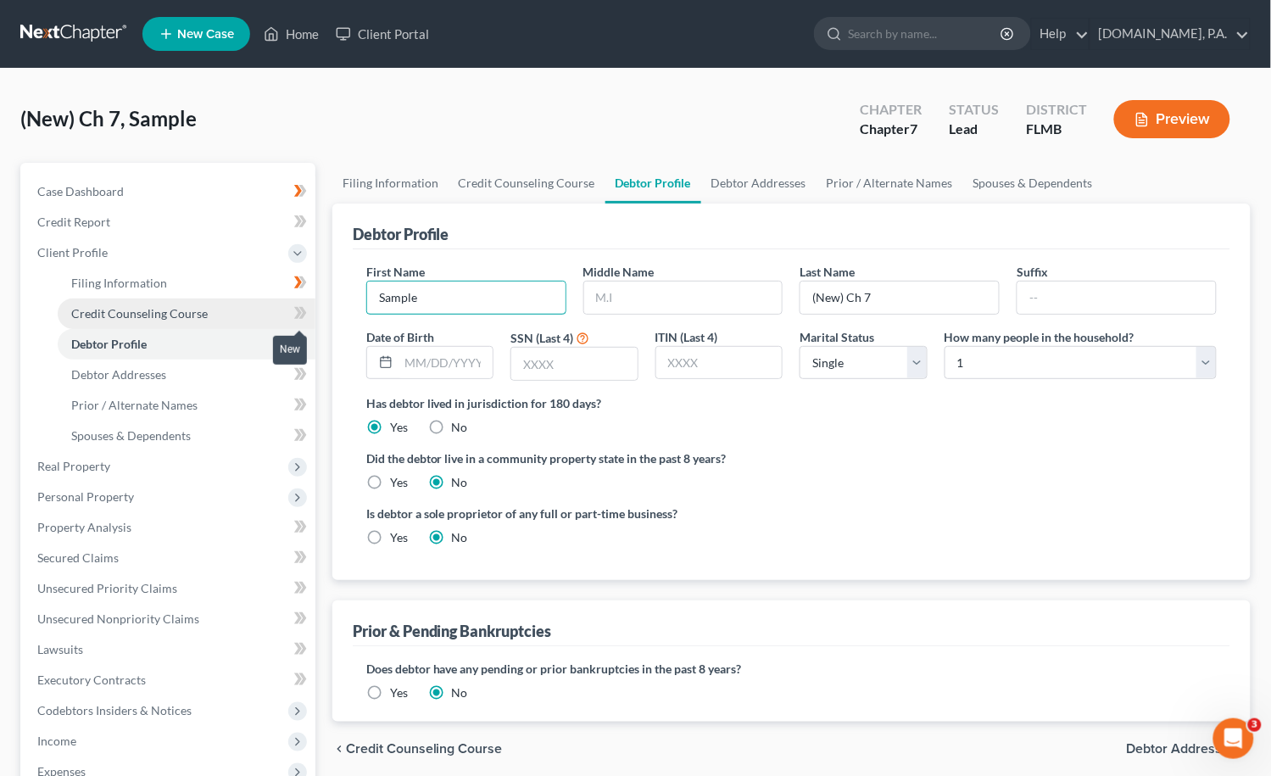
drag, startPoint x: 436, startPoint y: 304, endPoint x: 246, endPoint y: 322, distance: 190.8
click at [247, 321] on div "Petition Navigation Case Dashboard Payments Invoices Payments Payments Credit R…" at bounding box center [635, 591] width 1247 height 857
type input "Paul"
type input "o"
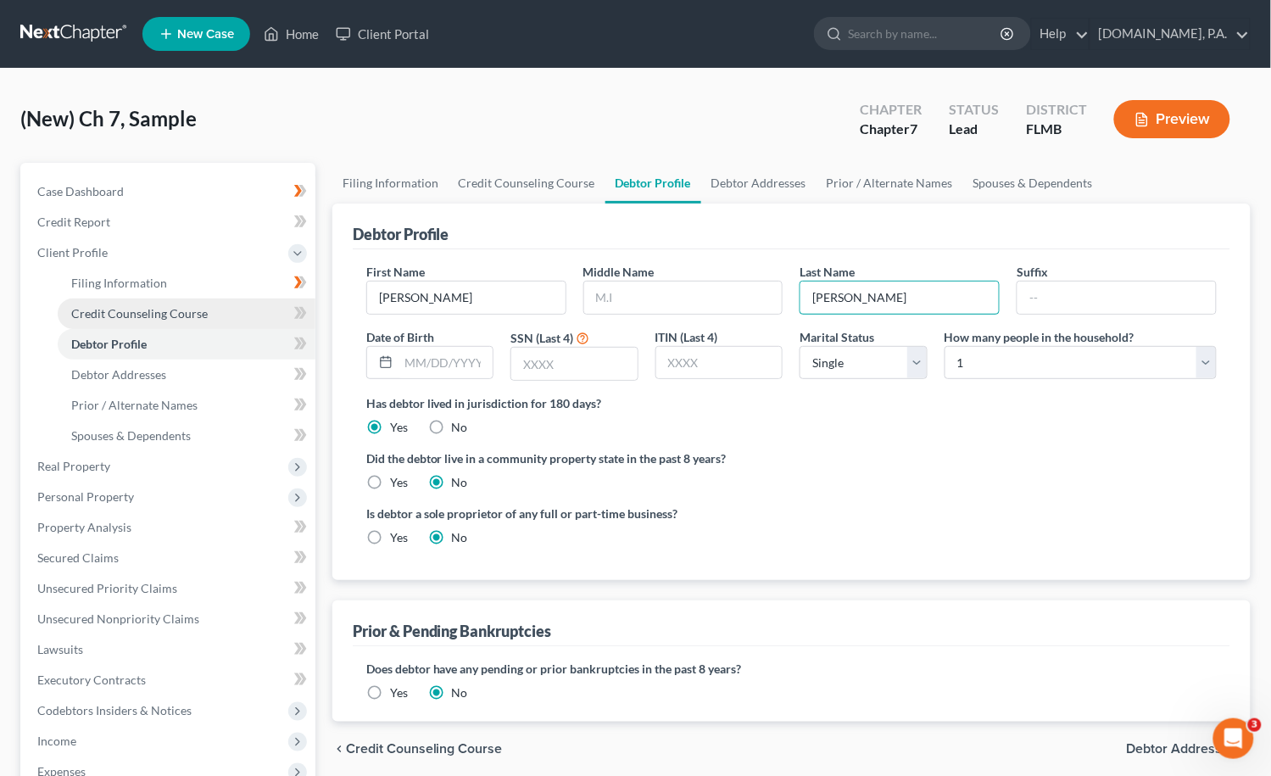
type input "Rogers"
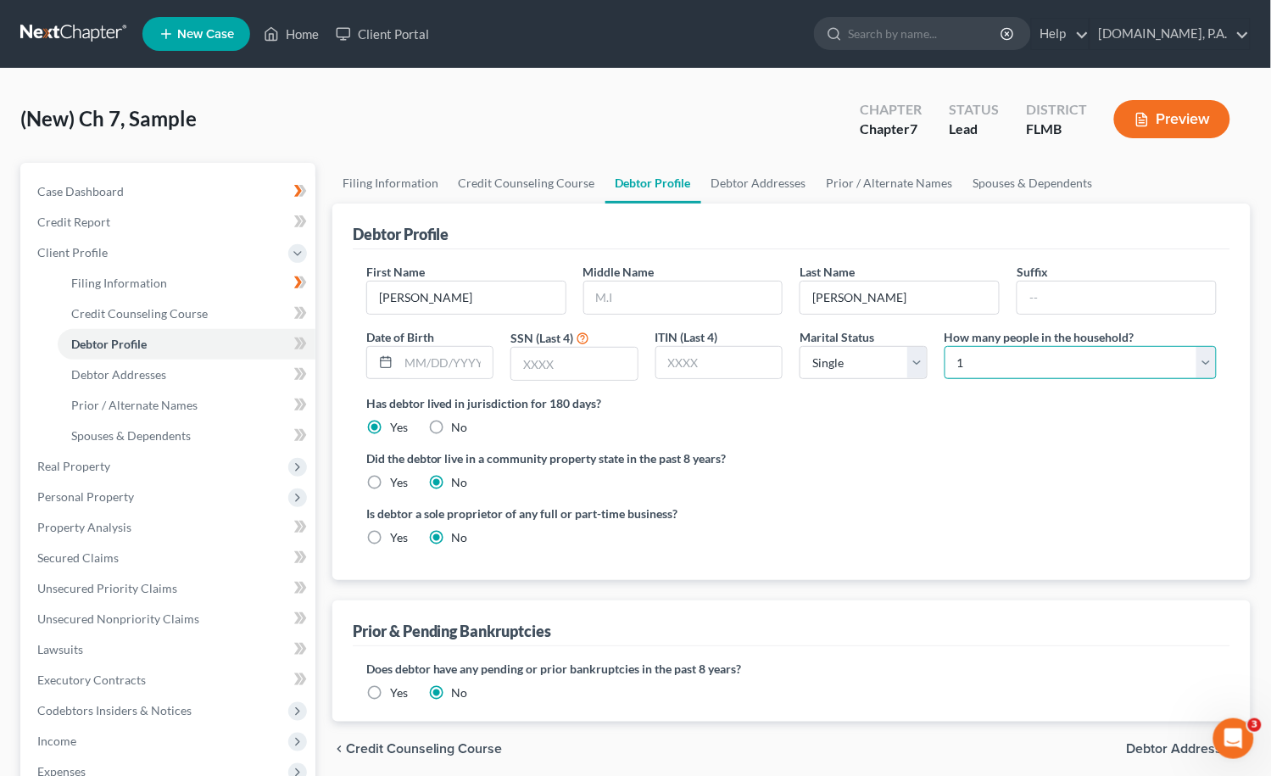
click at [1205, 367] on select "Select 1 2 3 4 5 6 7 8 9 10 11 12 13 14 15 16 17 18 19 20" at bounding box center [1080, 363] width 272 height 34
select select "1"
click at [944, 346] on select "Select 1 2 3 4 5 6 7 8 9 10 11 12 13 14 15 16 17 18 19 20" at bounding box center [1080, 363] width 272 height 34
click at [918, 365] on select "Select Single Married Separated Divorced Widowed" at bounding box center [864, 363] width 128 height 34
select select "1"
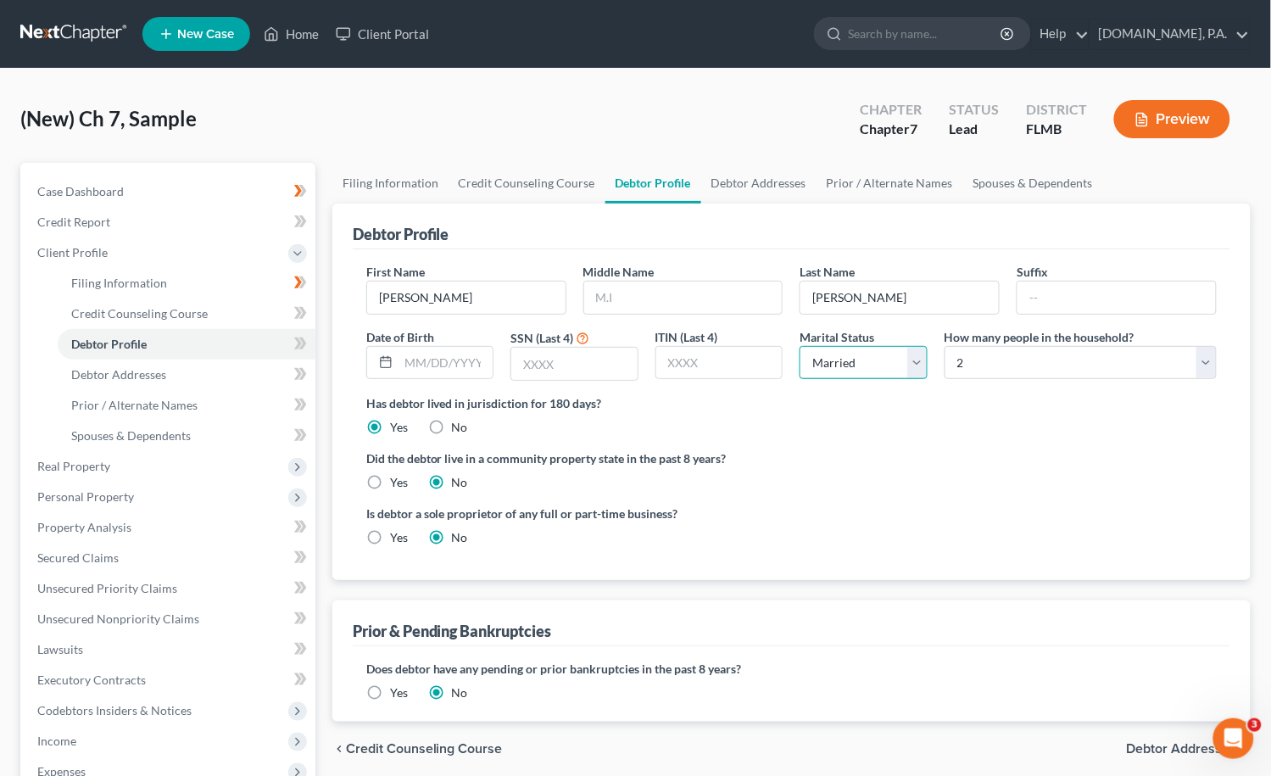
click at [800, 346] on select "Select Single Married Separated Divorced Widowed" at bounding box center [864, 363] width 128 height 34
click at [296, 337] on icon at bounding box center [298, 343] width 8 height 12
click at [98, 376] on span "Debtor Addresses" at bounding box center [118, 374] width 95 height 14
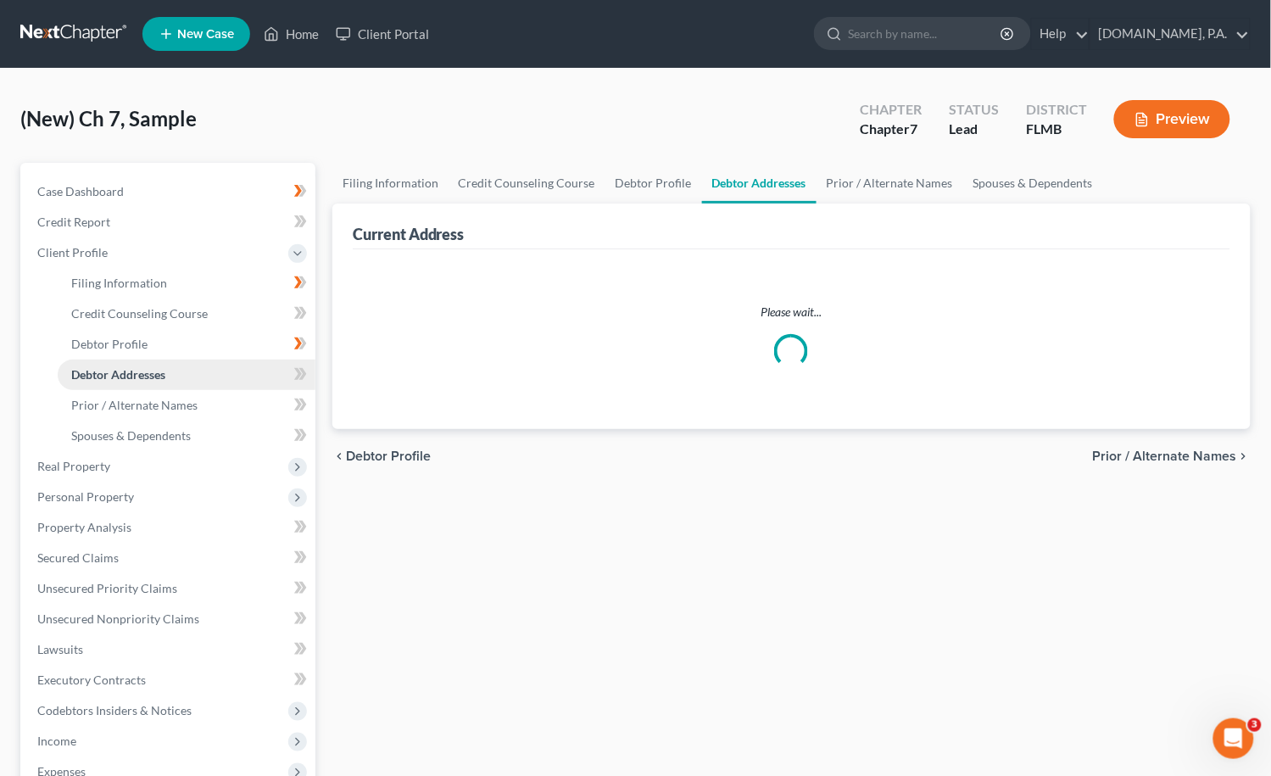
select select "0"
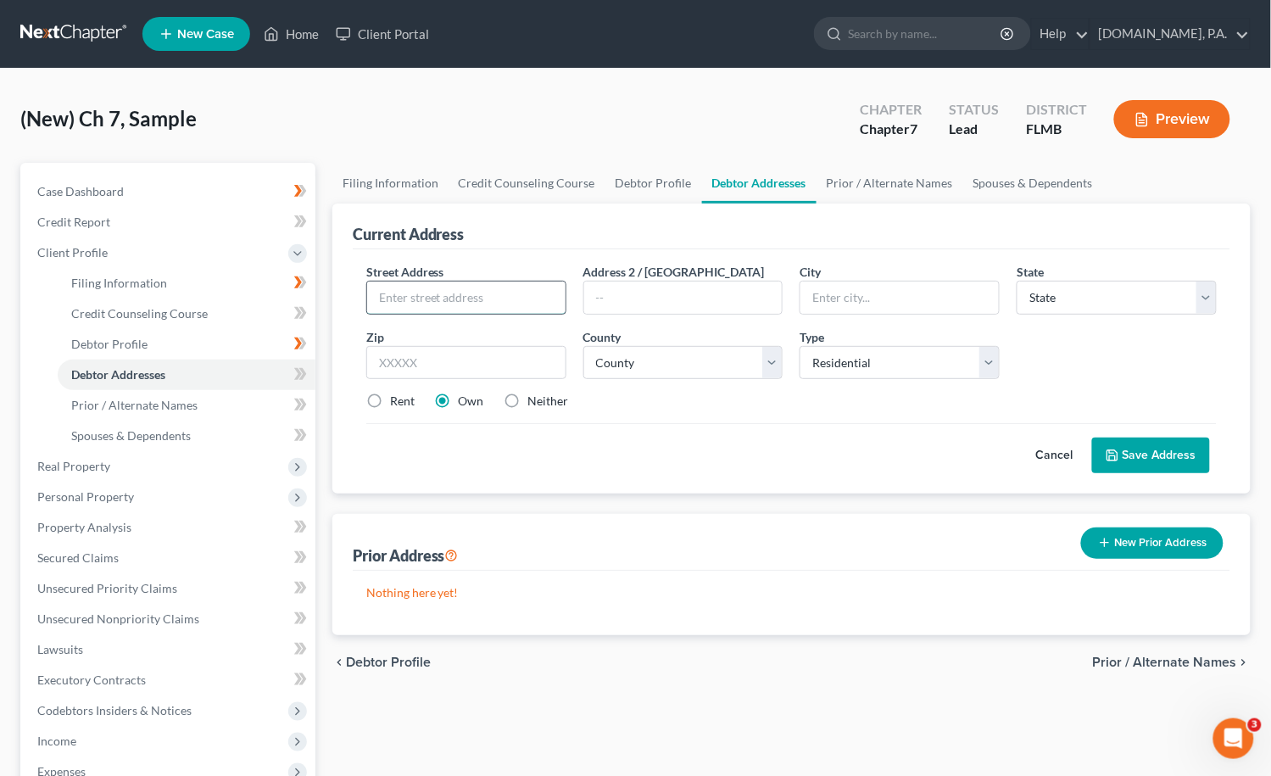
click at [437, 298] on input "text" at bounding box center [466, 297] width 198 height 32
paste input "565 Sundown CT"
click at [469, 296] on input "565 Sundown CT" at bounding box center [466, 297] width 198 height 32
type input "565 Sundown Ct"
click at [437, 365] on input "text" at bounding box center [466, 363] width 200 height 34
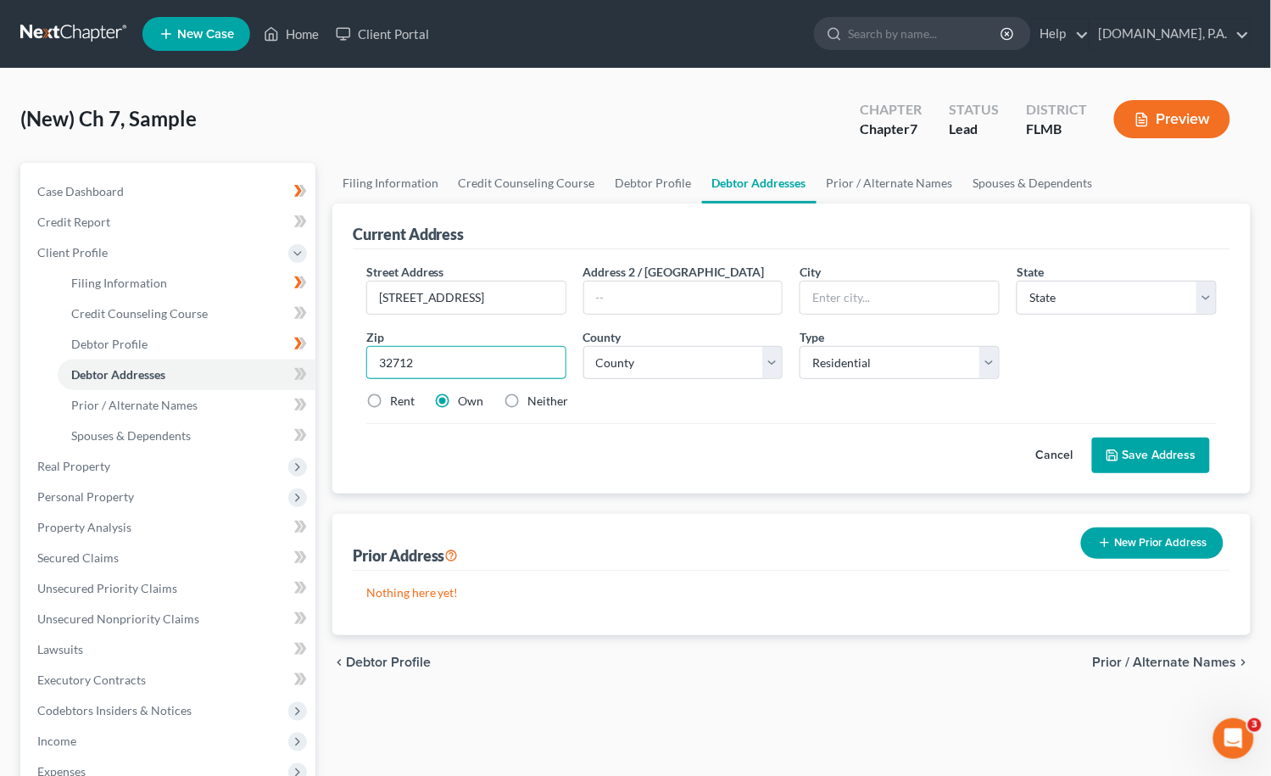
type input "32712"
type input "Apopka"
select select "9"
click at [776, 364] on select "County Alachua County Baker County Bay County Bradford County Brevard County Br…" at bounding box center [683, 363] width 200 height 34
select select "47"
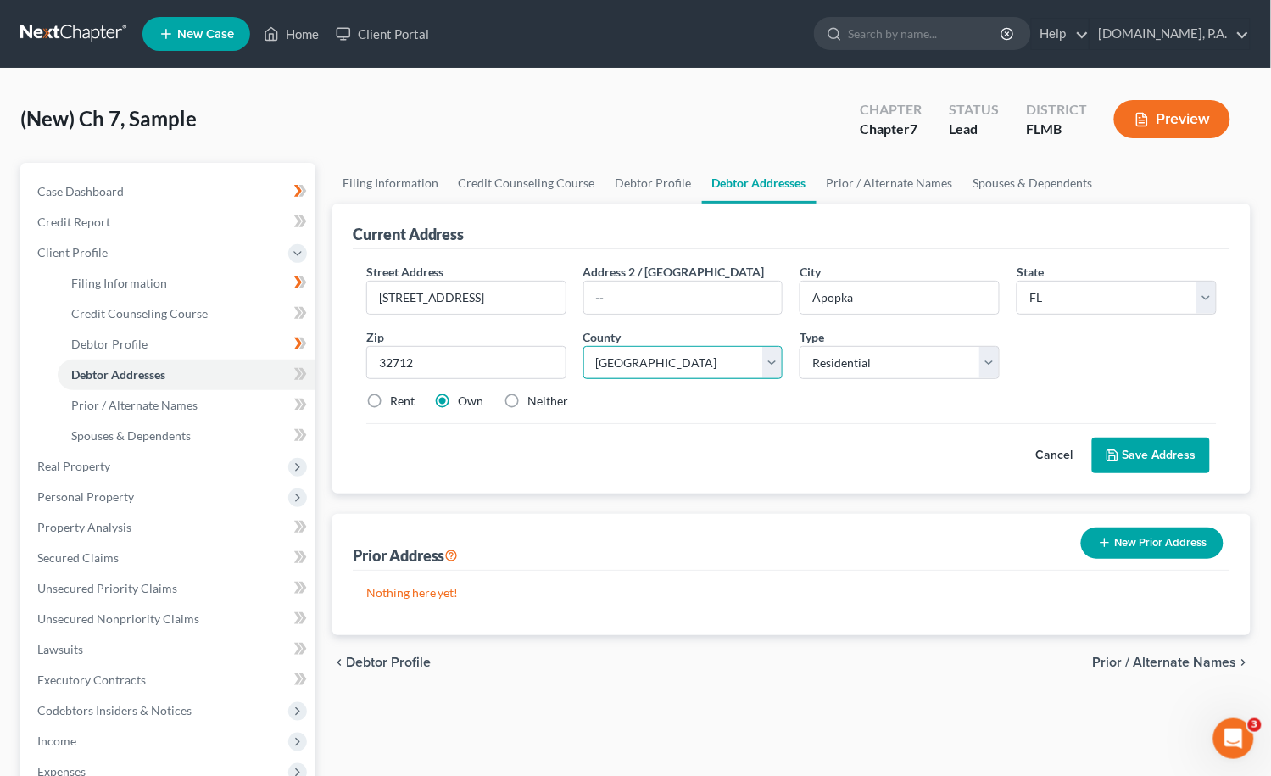
click at [583, 346] on select "County Alachua County Baker County Bay County Bradford County Brevard County Br…" at bounding box center [683, 363] width 200 height 34
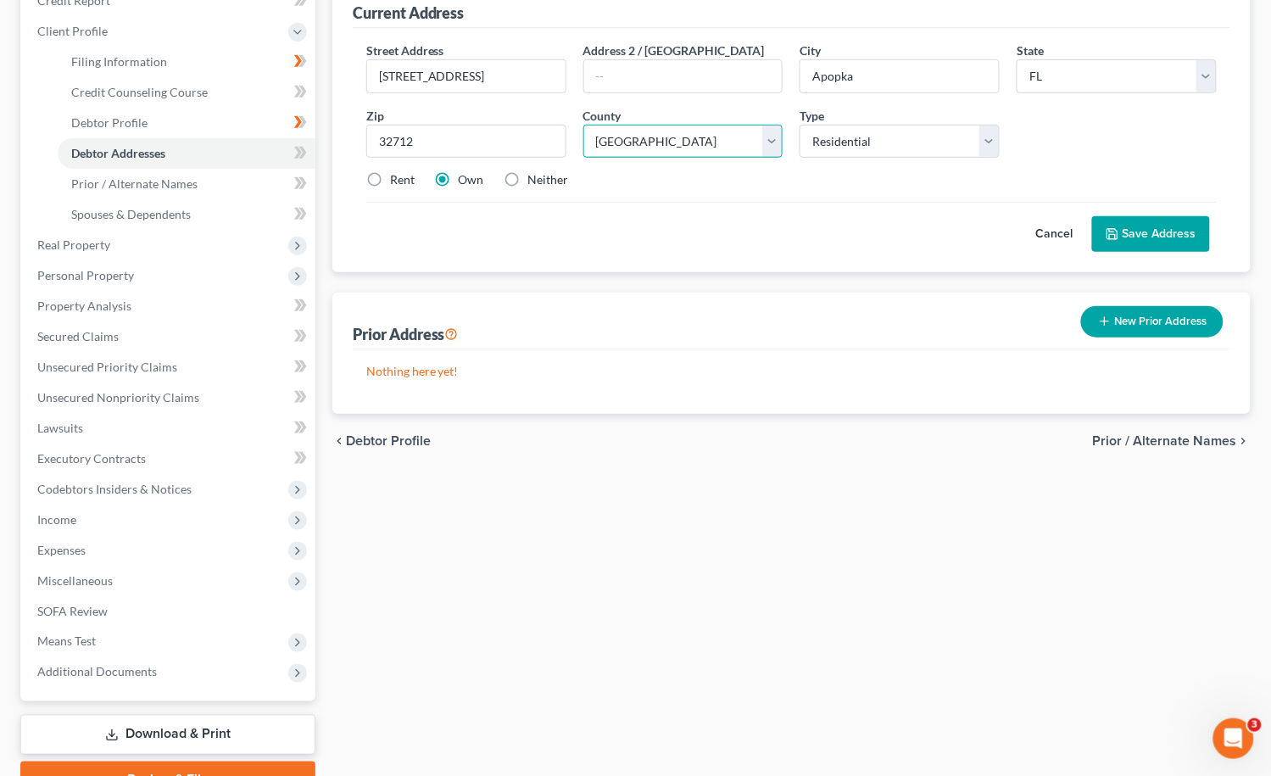
scroll to position [226, 0]
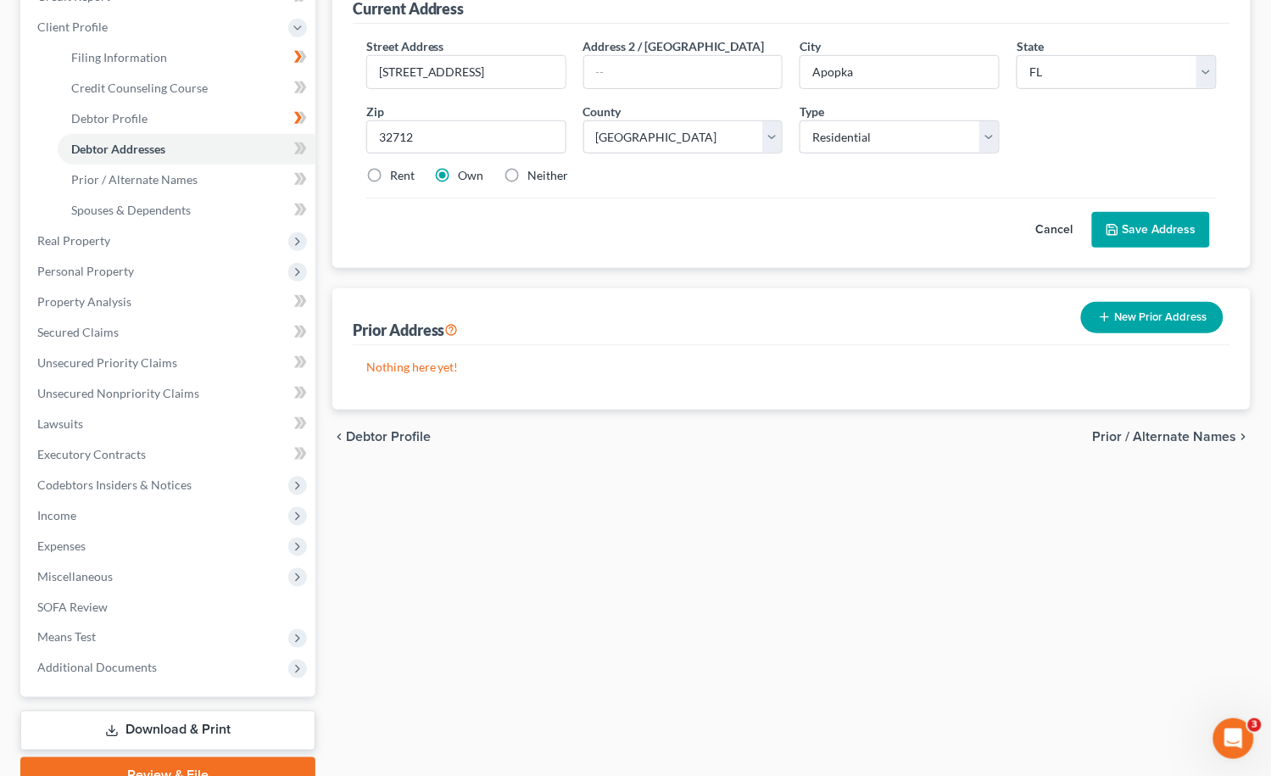
click at [1116, 237] on button "Save Address" at bounding box center [1151, 230] width 118 height 36
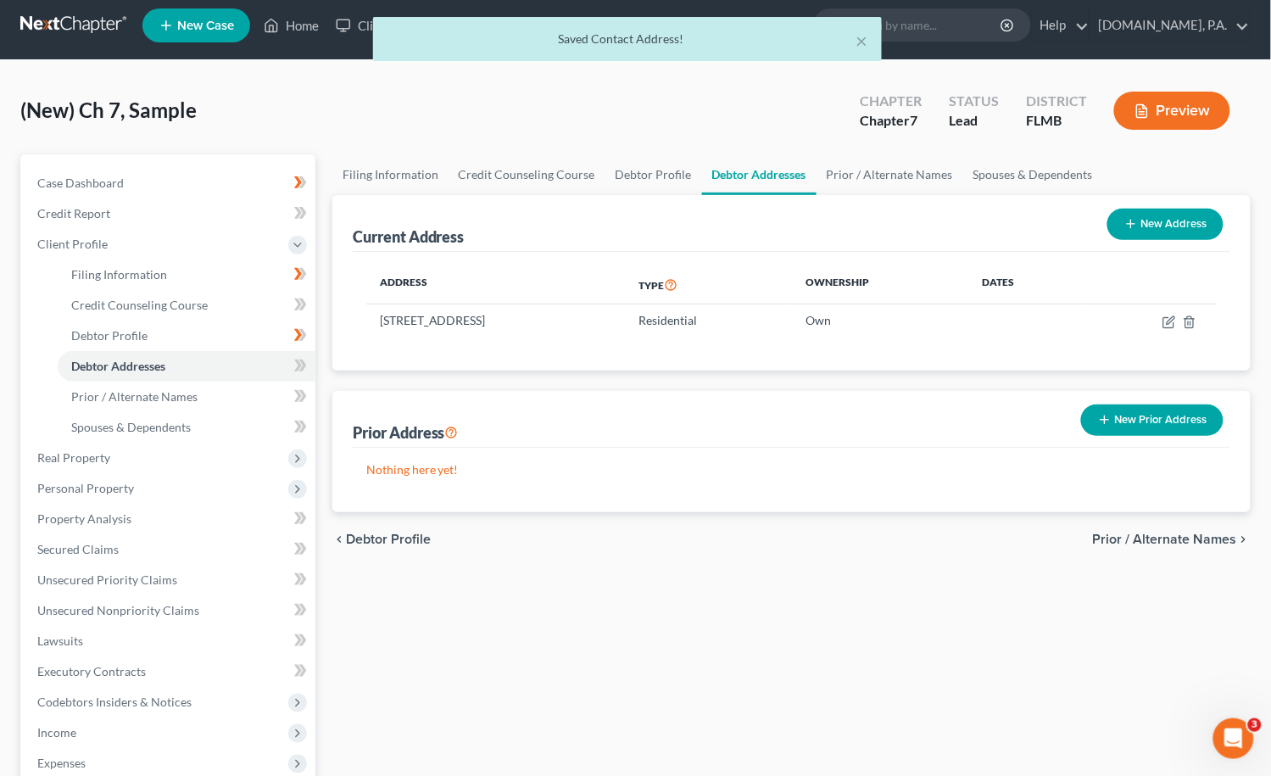
scroll to position [0, 0]
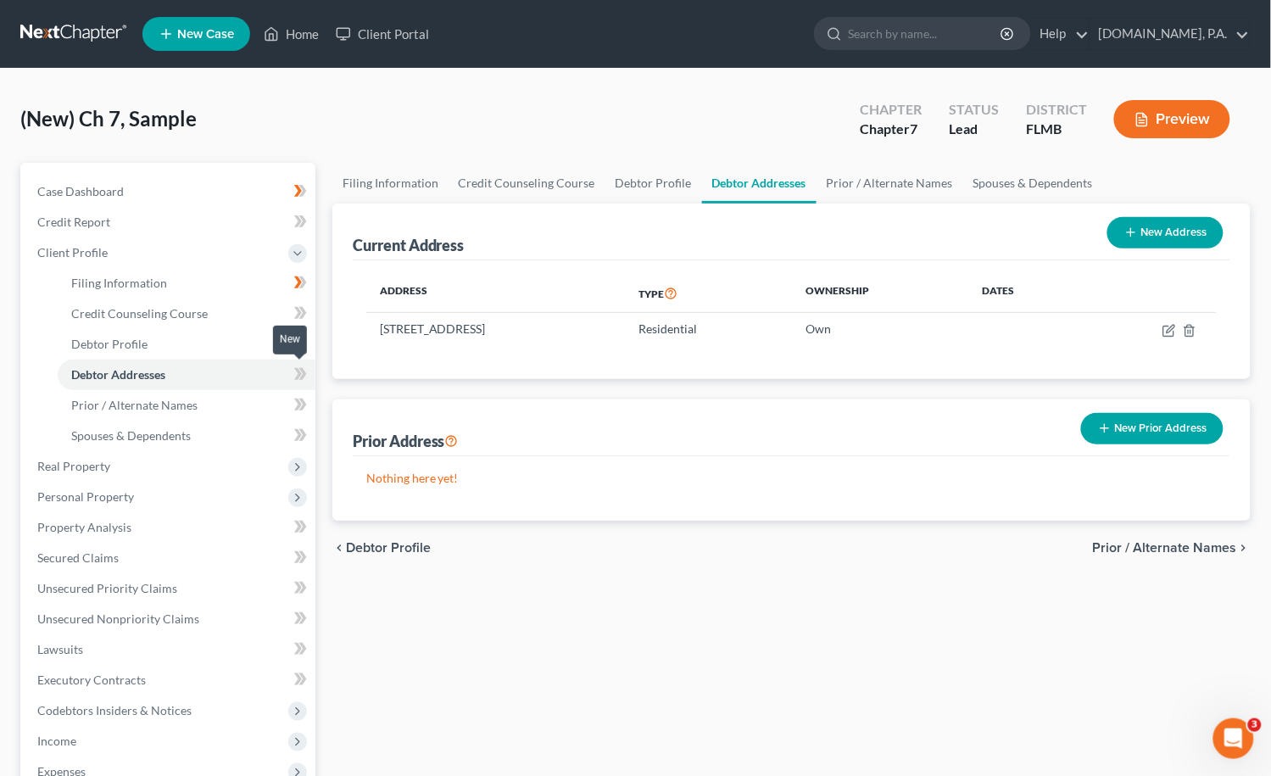
click at [297, 374] on icon at bounding box center [298, 374] width 8 height 12
click at [75, 186] on span "Case Dashboard" at bounding box center [80, 191] width 86 height 14
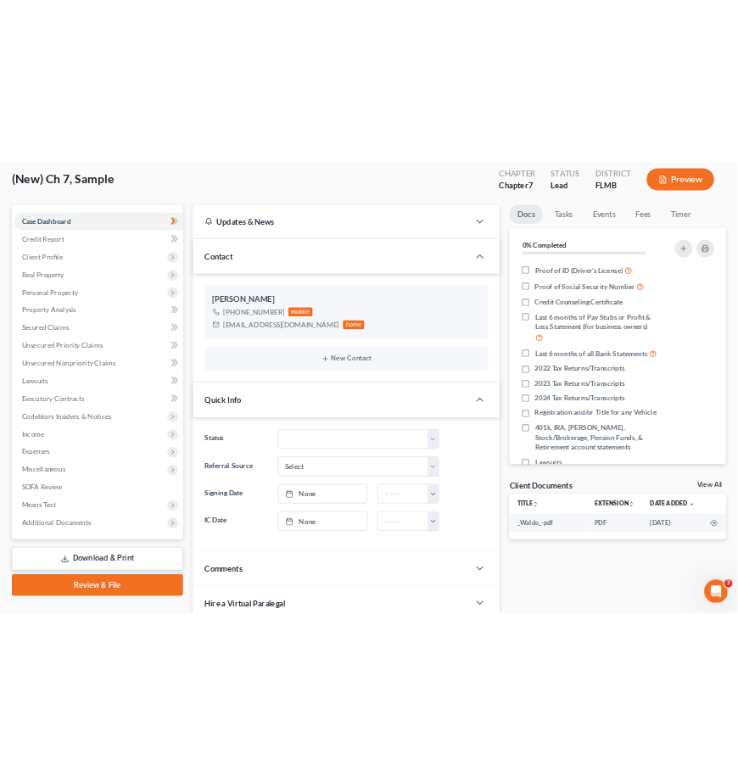
scroll to position [339, 0]
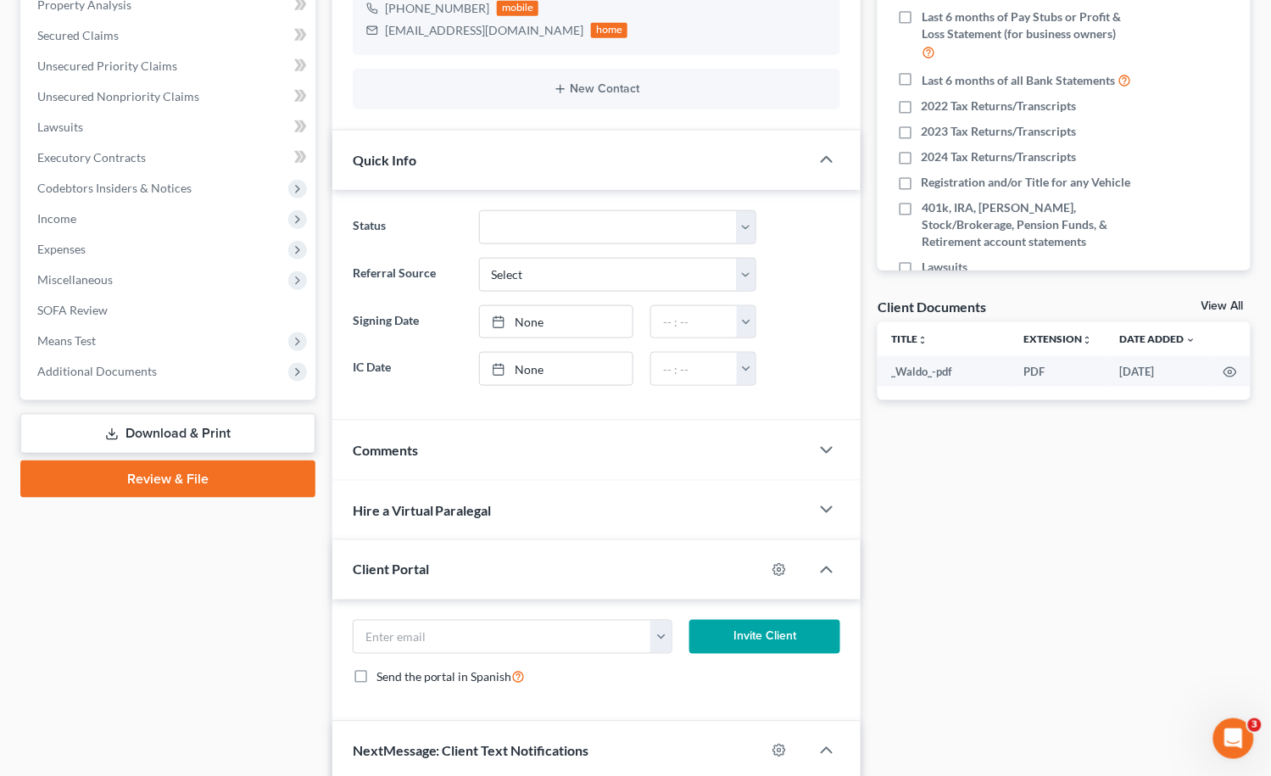
click at [755, 635] on button "Invite Client" at bounding box center [765, 637] width 152 height 34
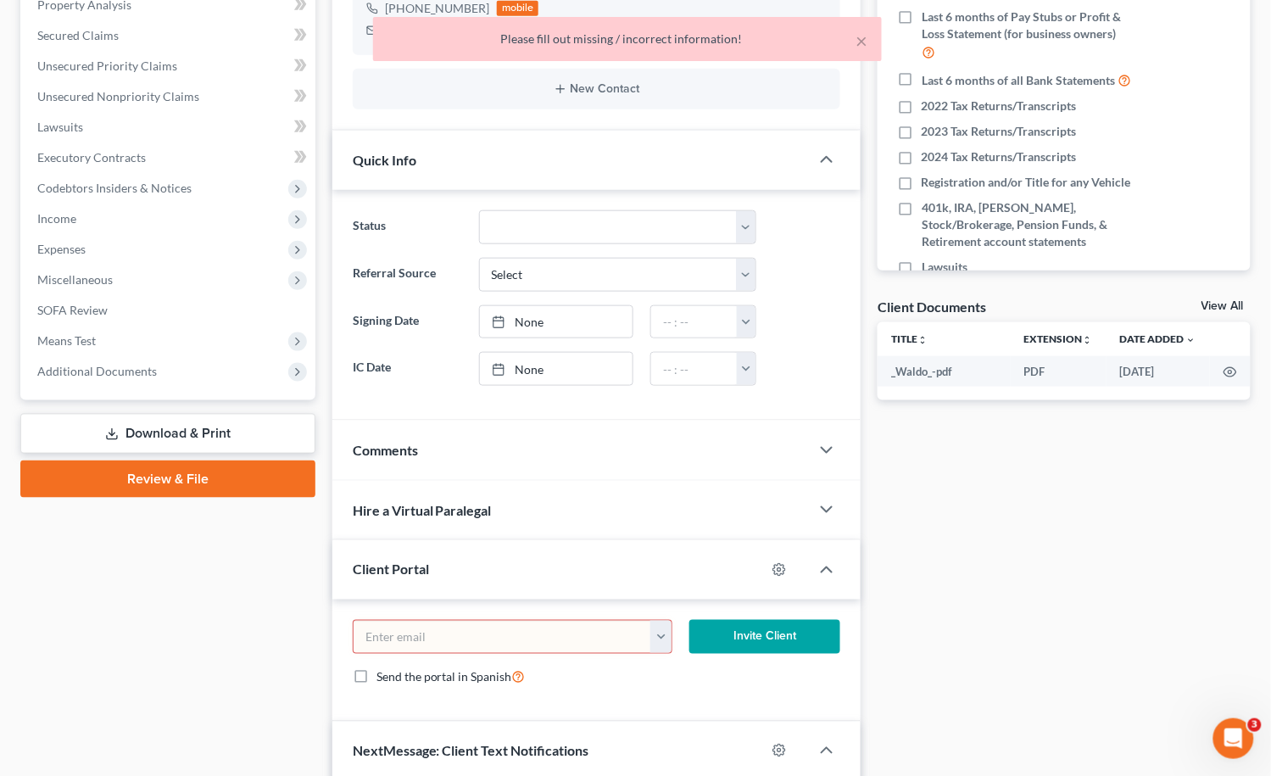
click at [655, 638] on button "button" at bounding box center [660, 637] width 20 height 32
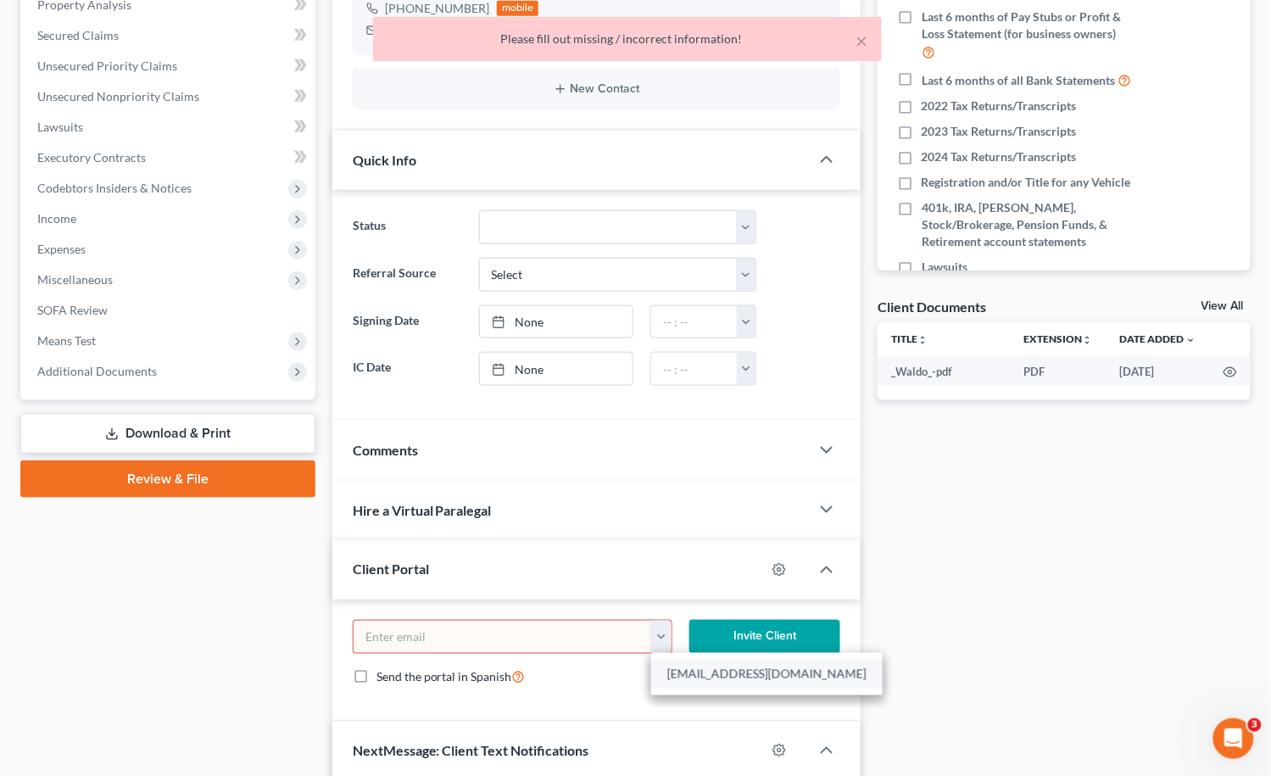
click at [677, 671] on link "Rogersoffl@aol.com" at bounding box center [766, 674] width 231 height 29
type input "Rogersoffl@aol.com"
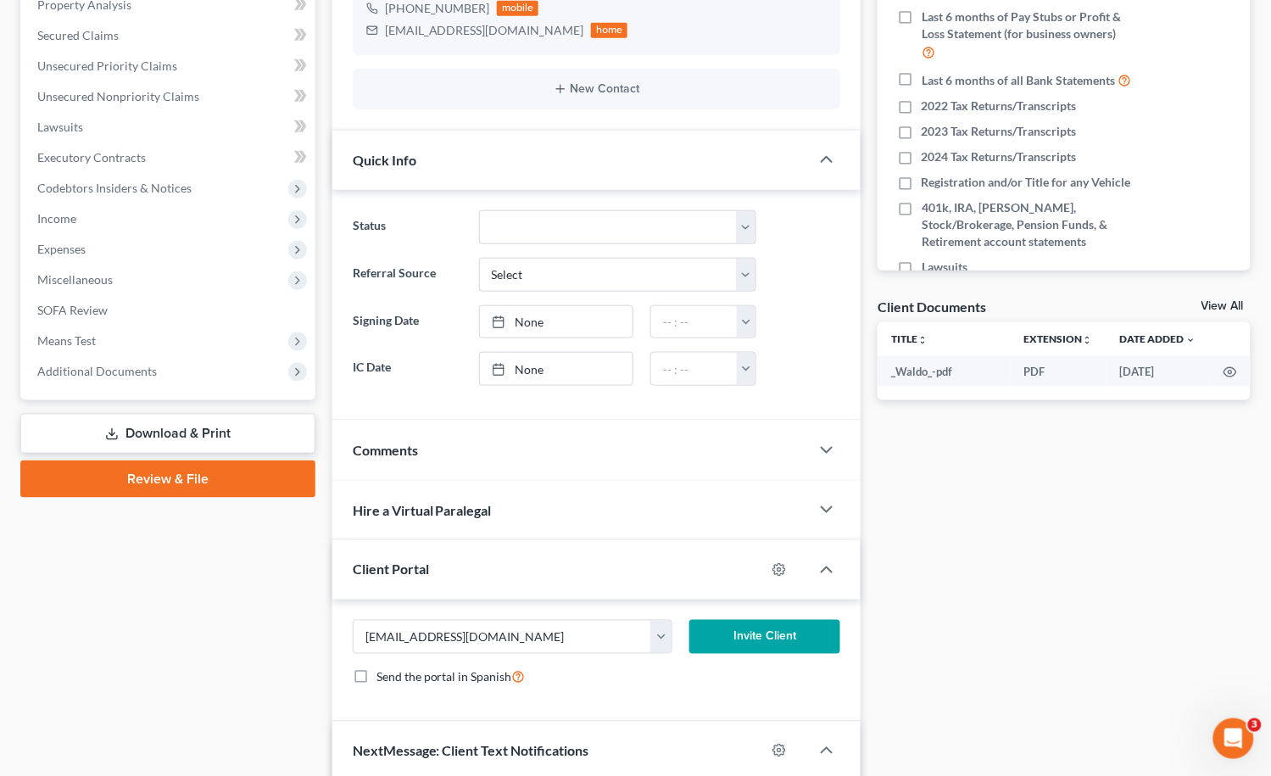
click at [767, 634] on button "Invite Client" at bounding box center [765, 637] width 152 height 34
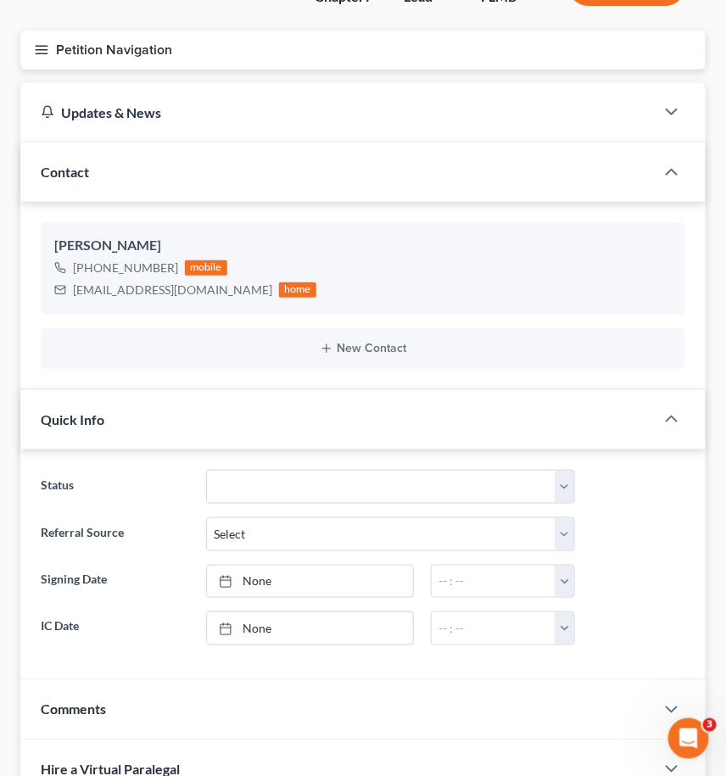
scroll to position [0, 0]
